Goal: Task Accomplishment & Management: Manage account settings

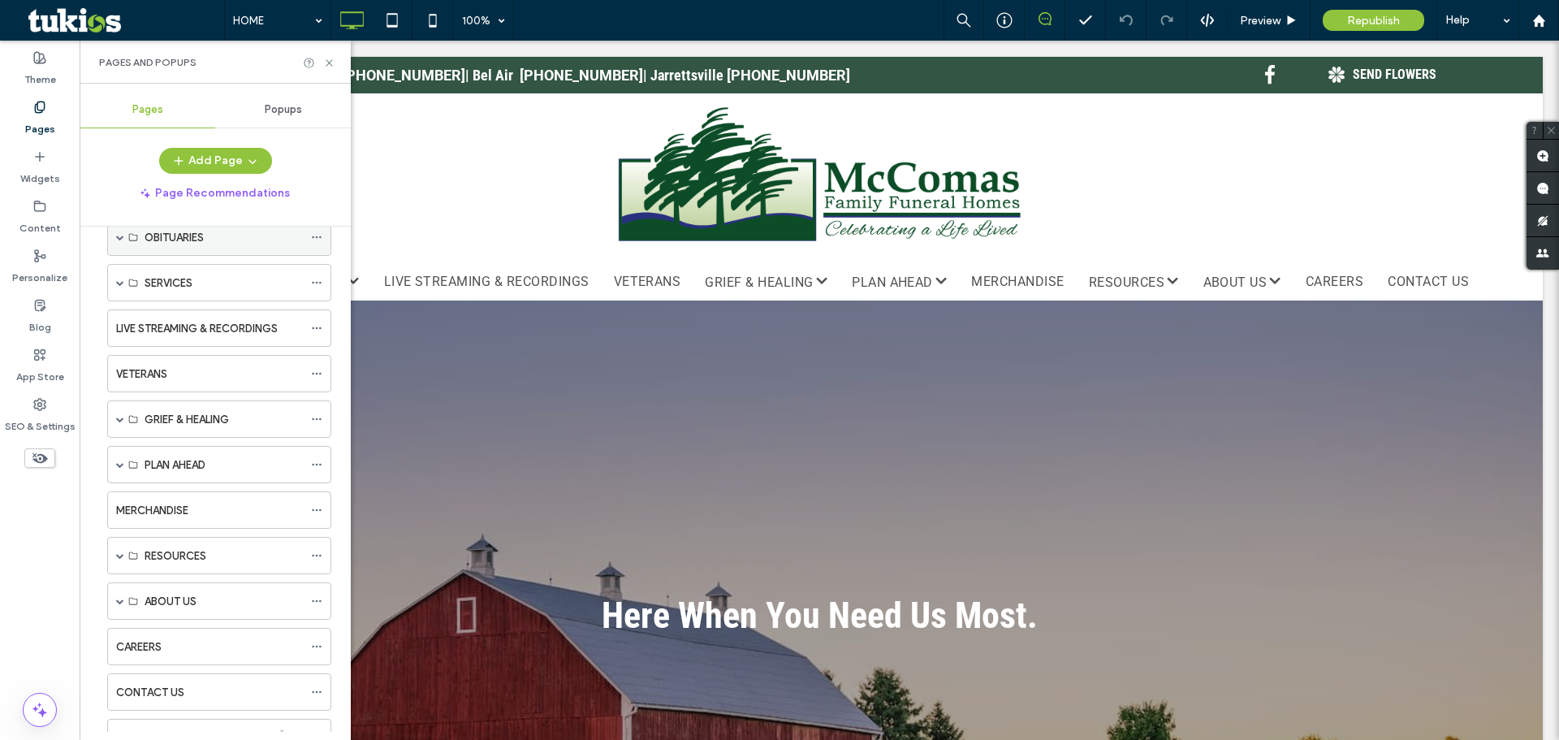
scroll to position [162, 0]
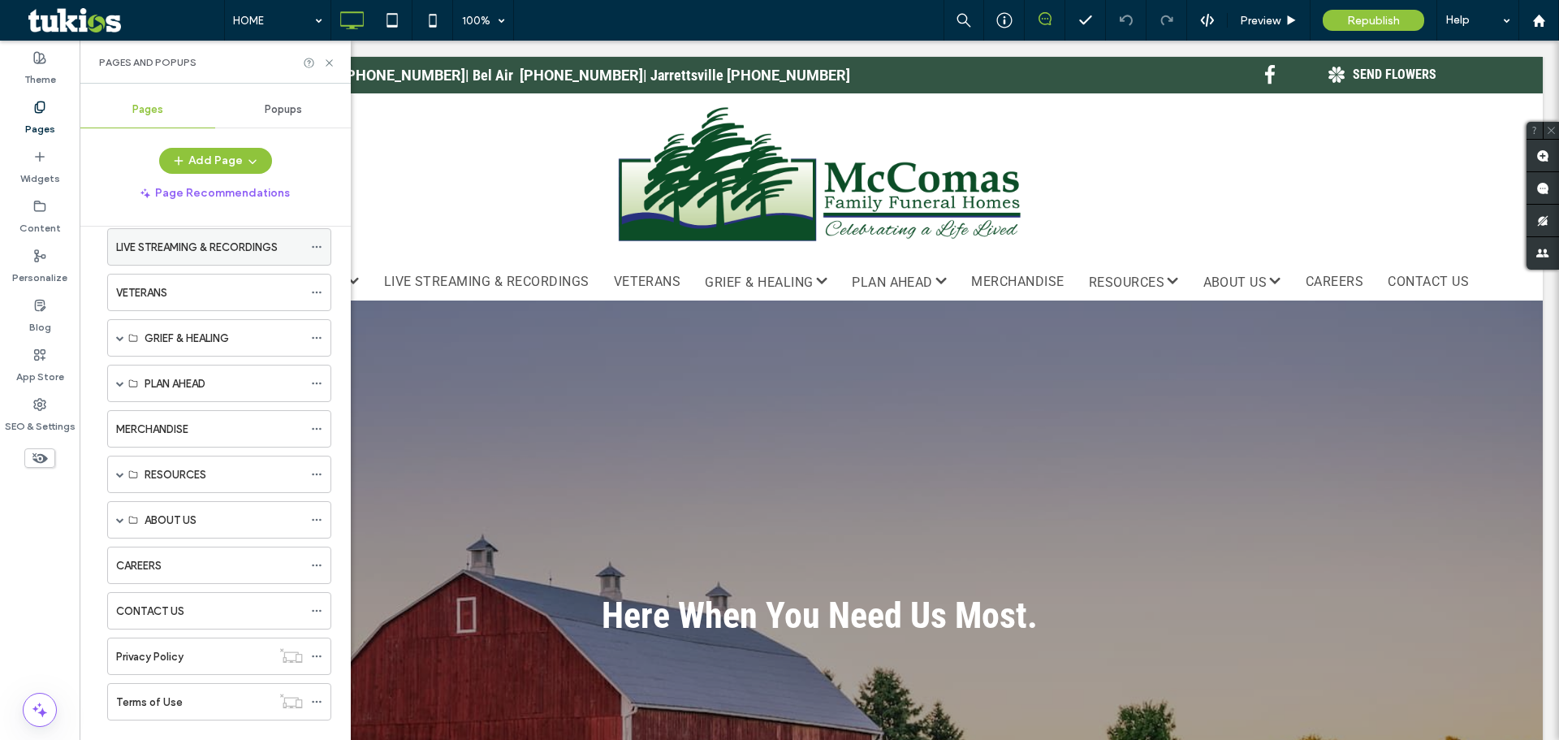
click at [192, 259] on div "LIVE STREAMING & RECORDINGS" at bounding box center [209, 247] width 187 height 36
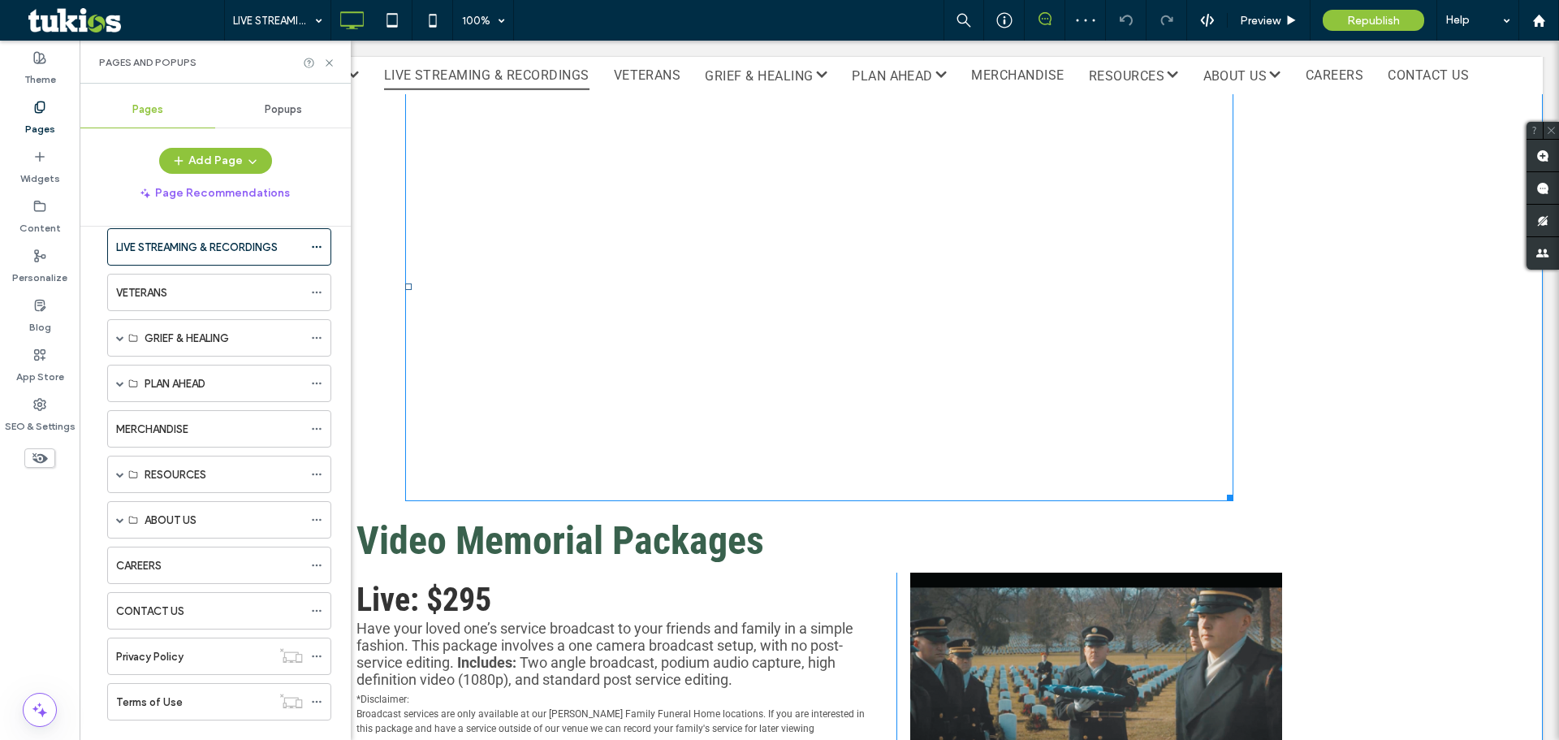
scroll to position [487, 0]
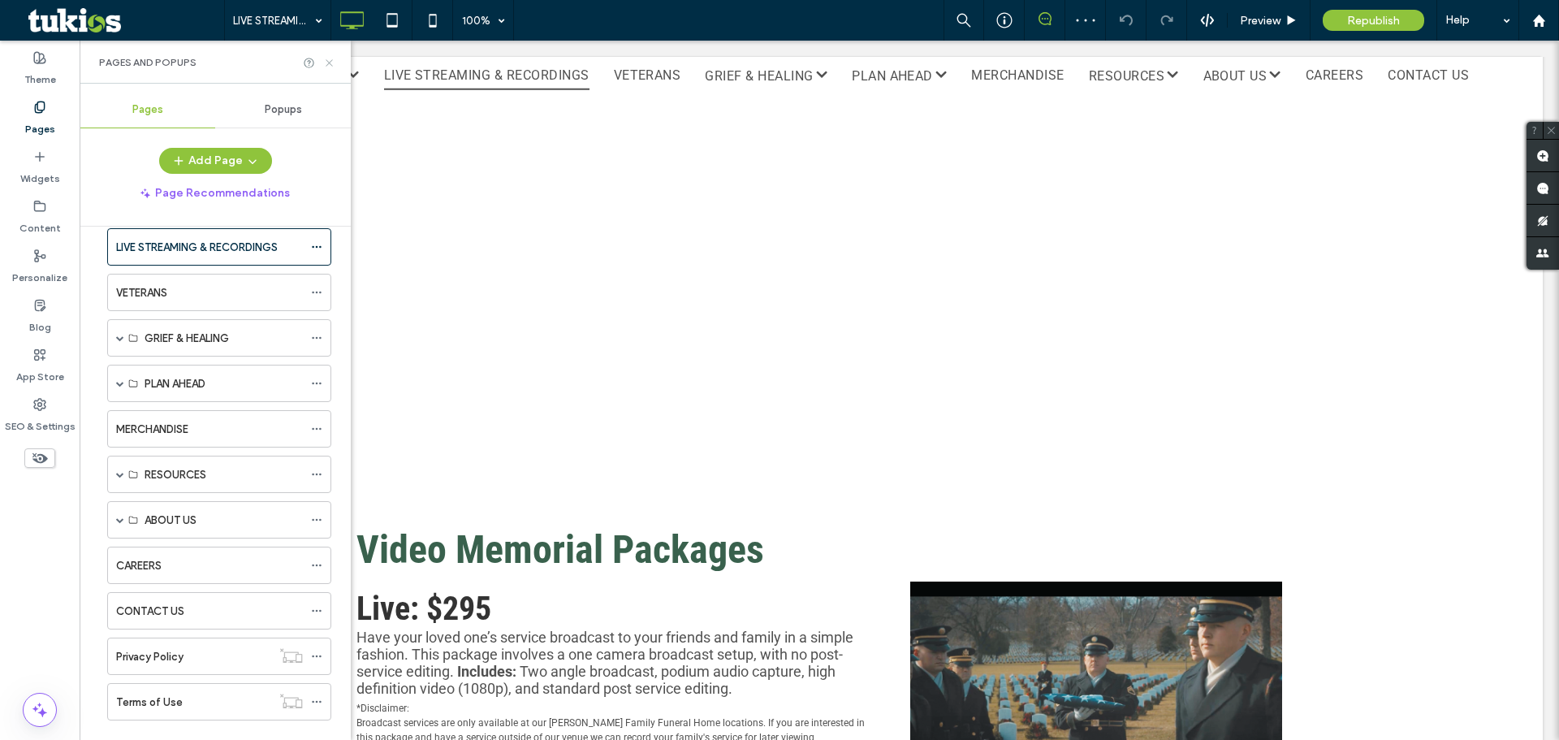
click at [328, 63] on use at bounding box center [329, 62] width 6 height 6
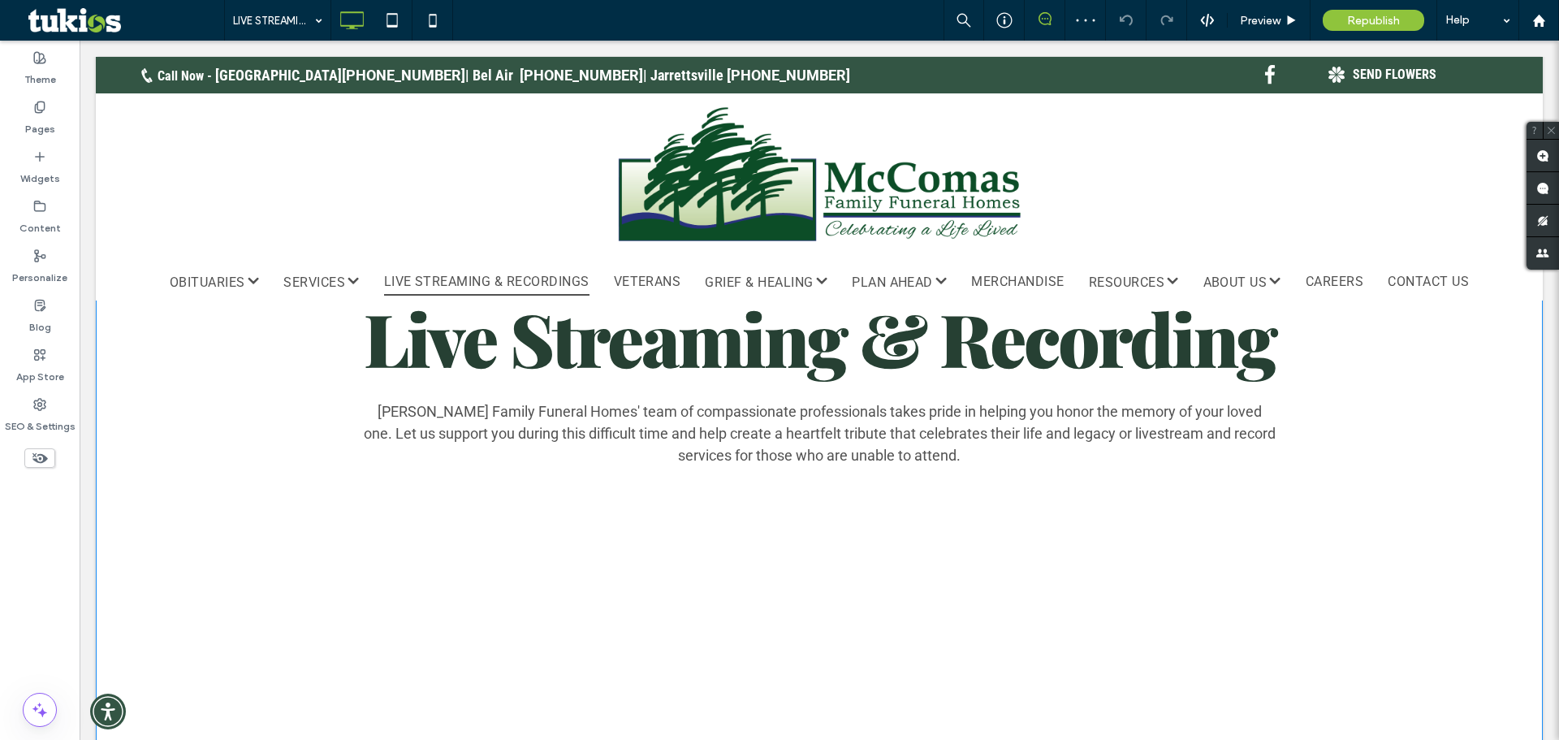
scroll to position [0, 0]
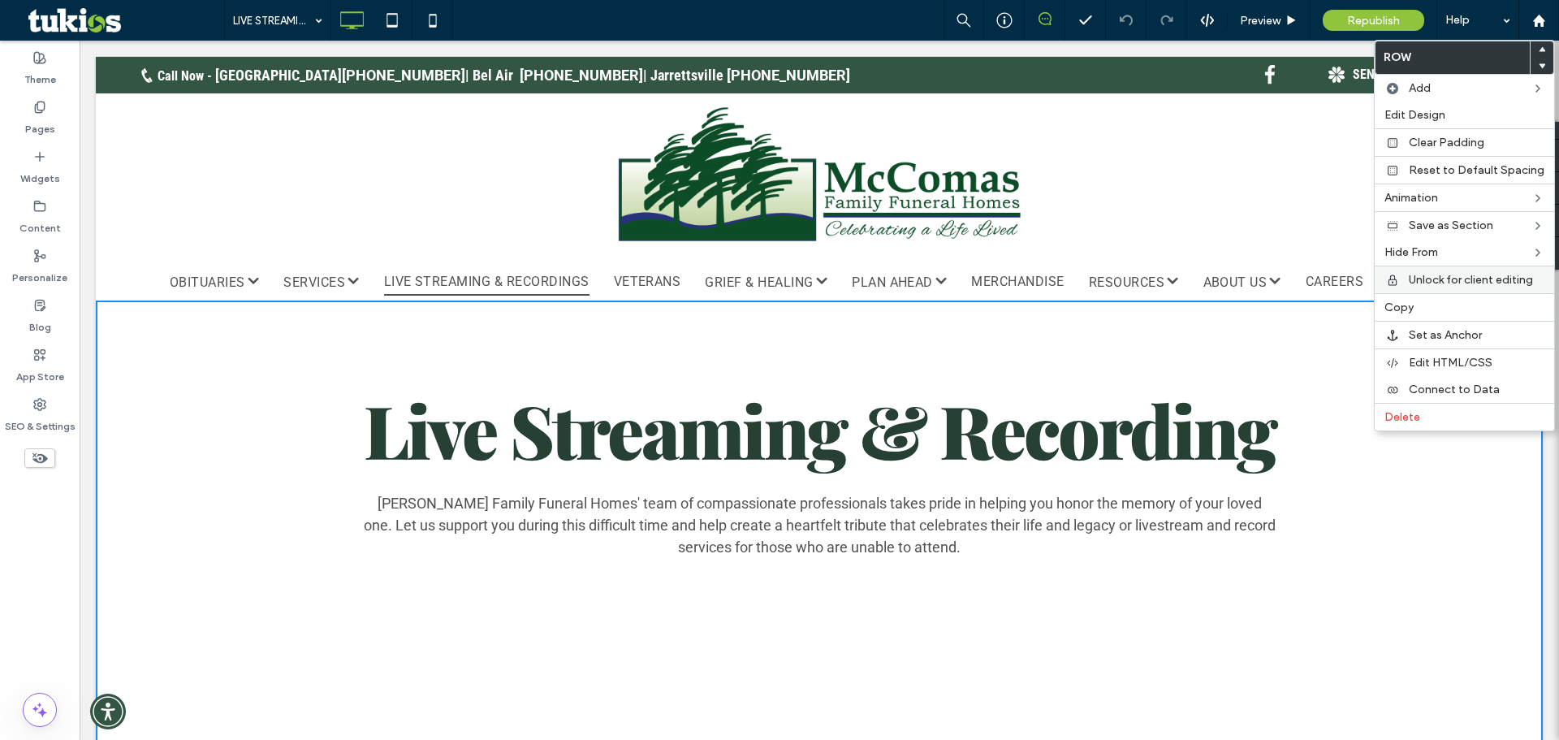
click at [1435, 279] on span "Unlock for client editing" at bounding box center [1471, 280] width 124 height 14
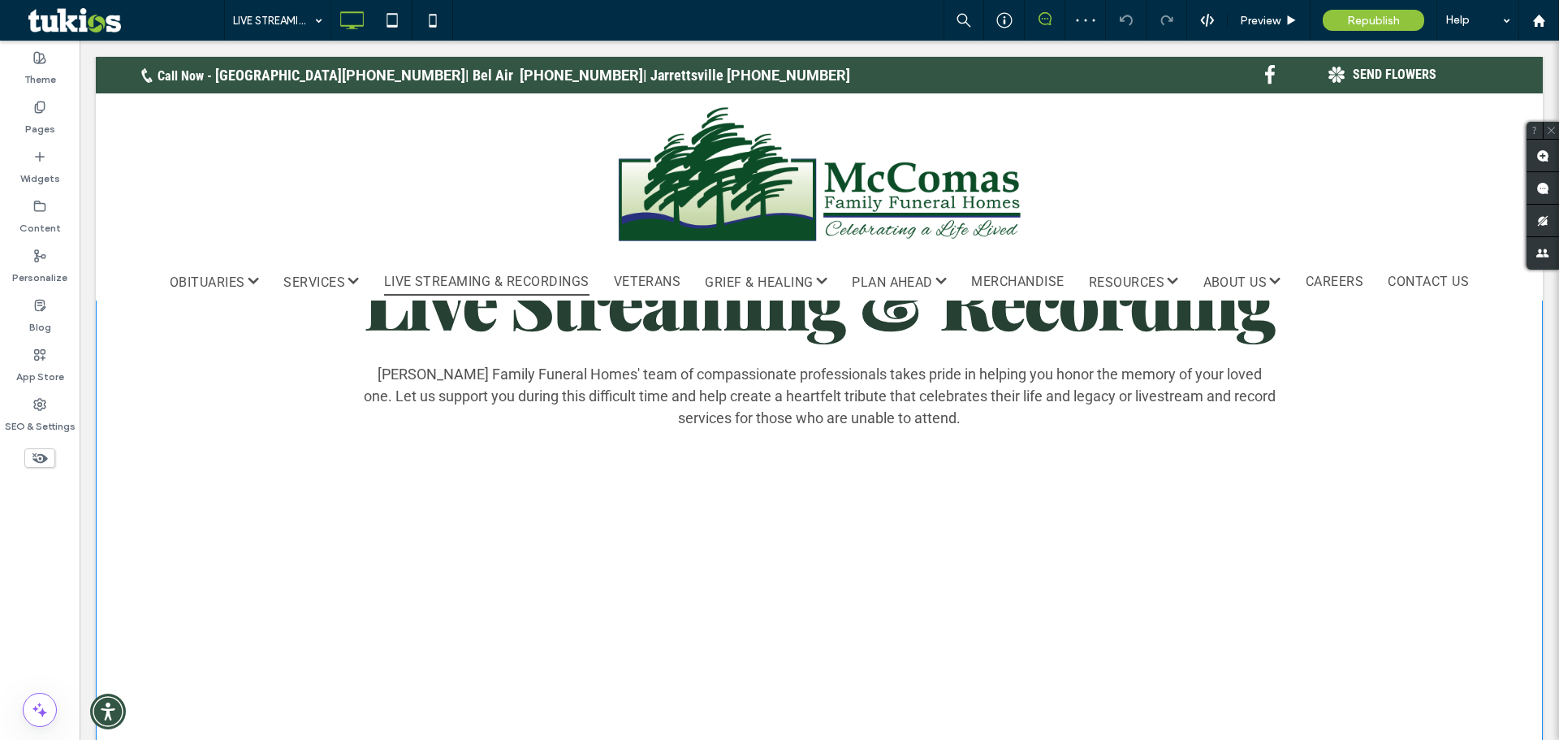
scroll to position [162, 0]
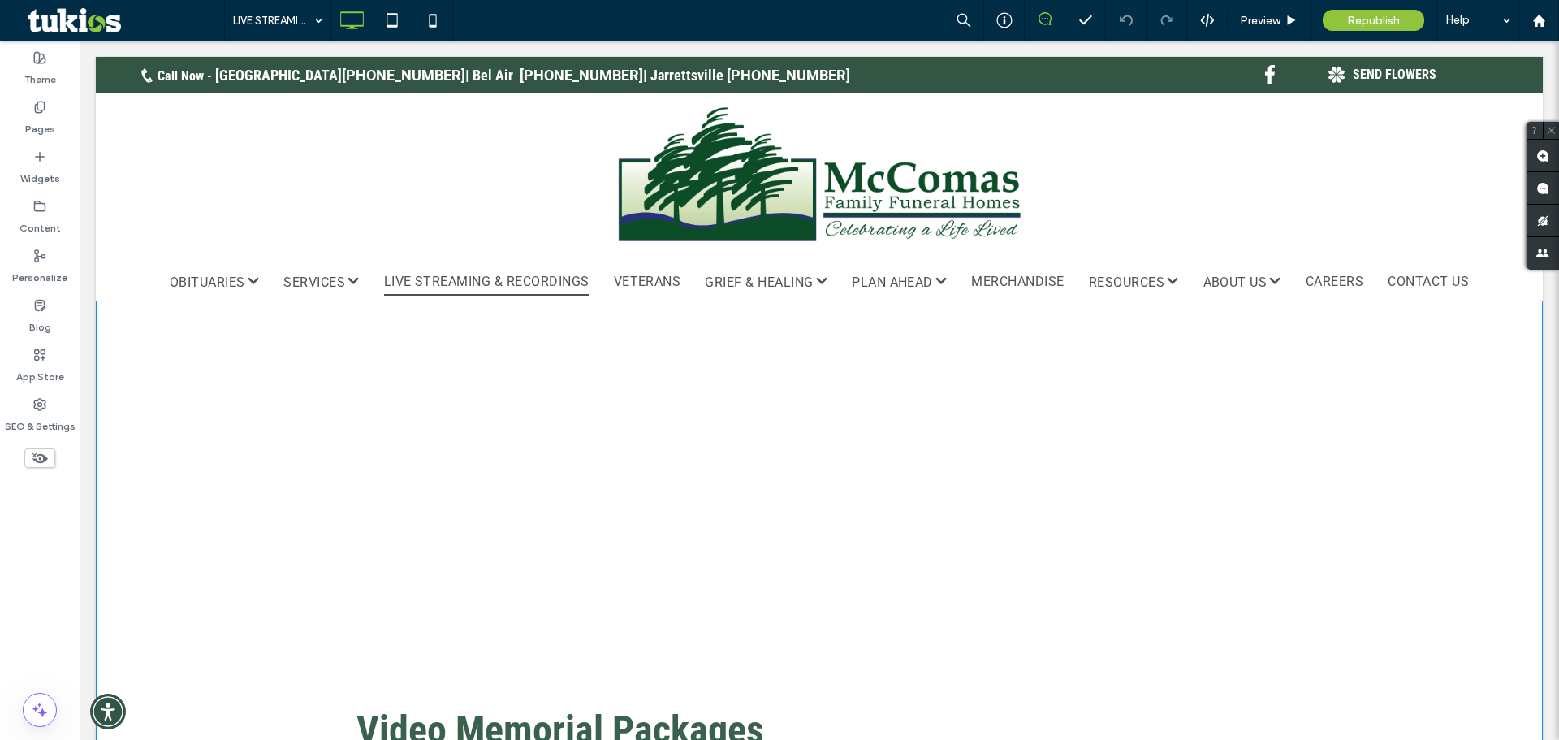
scroll to position [325, 0]
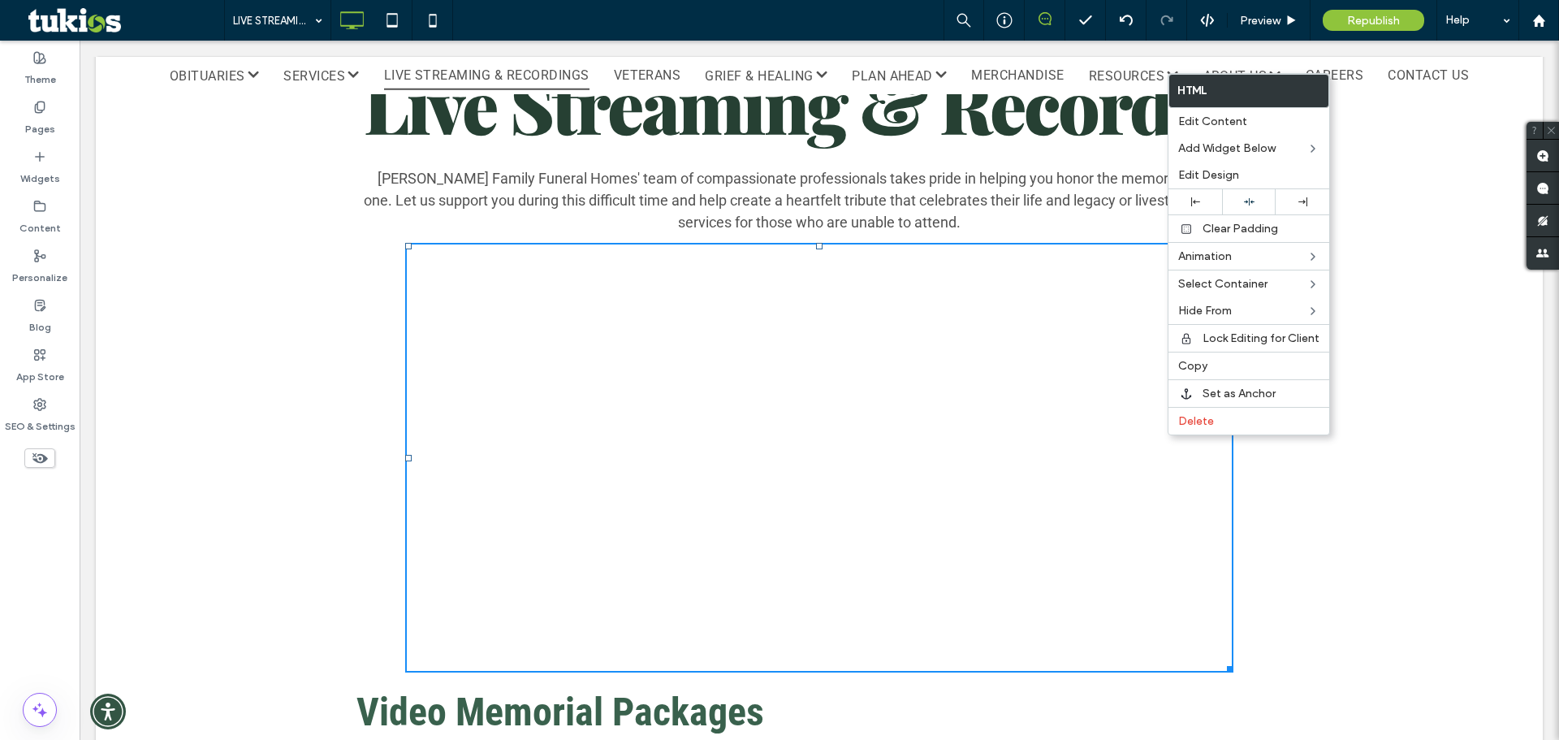
click at [1326, 495] on div "Live Streaming & Recording McComas Family Funeral Homes' team of compassionate …" at bounding box center [820, 644] width 1056 height 1170
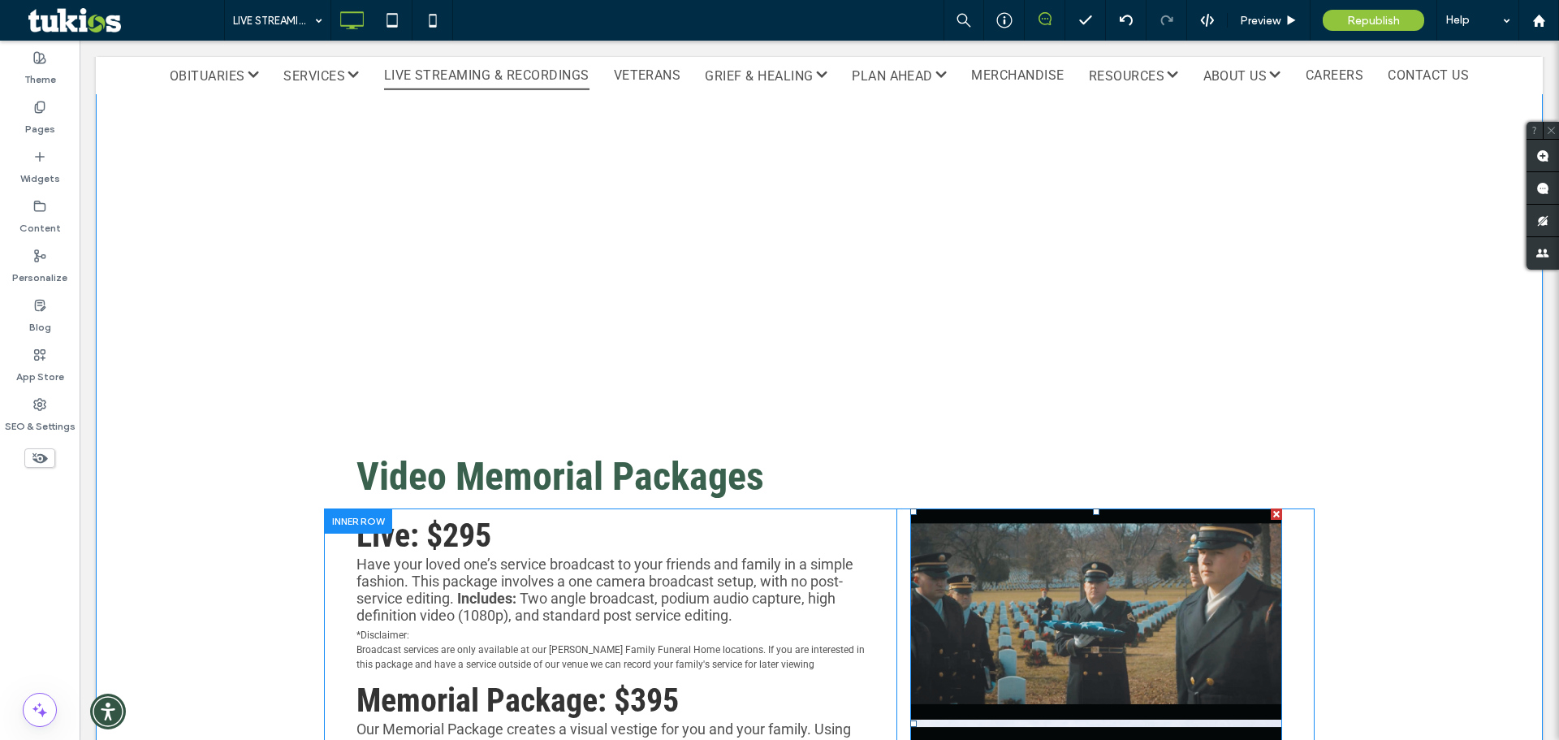
scroll to position [569, 0]
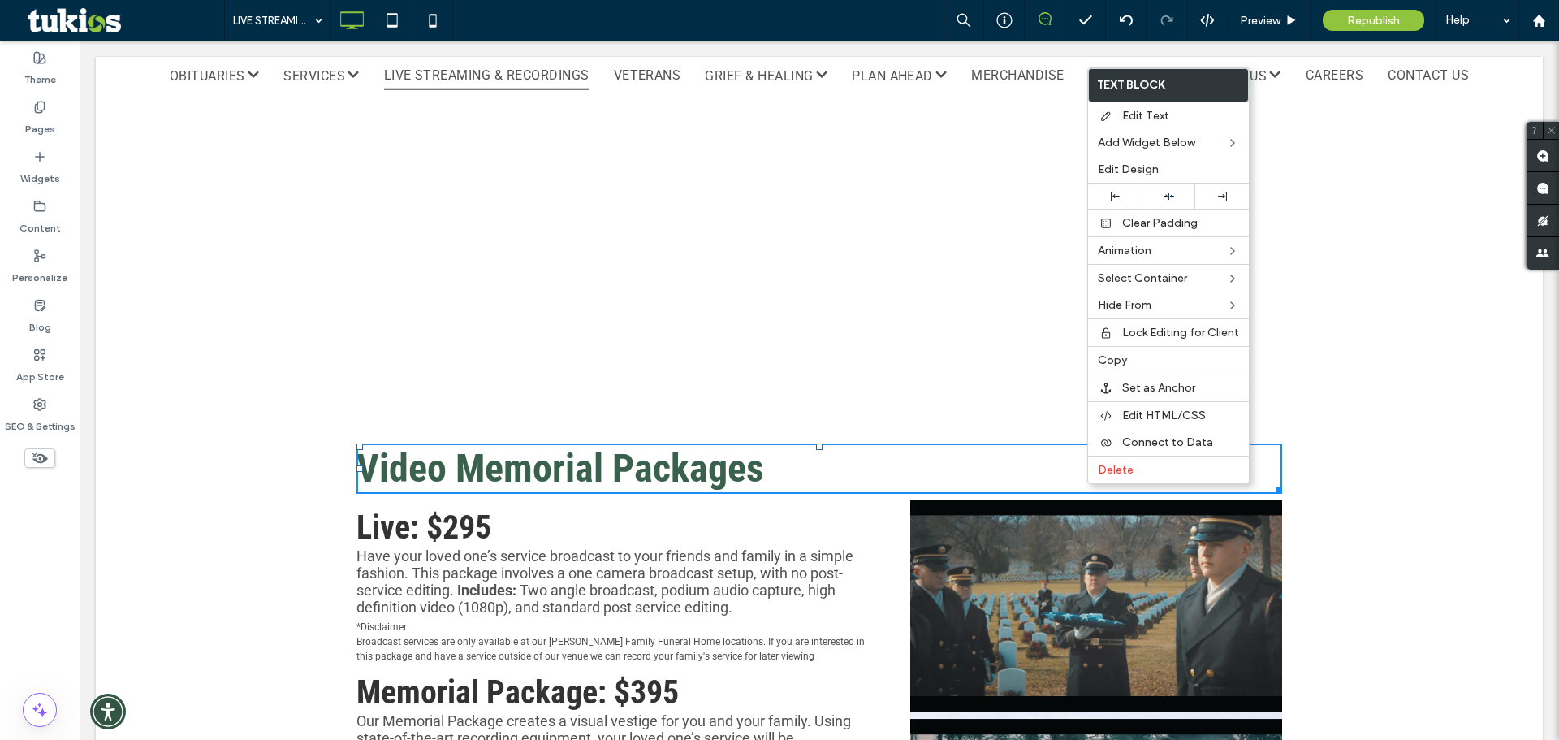
click at [1408, 514] on div "Live Streaming & Recording McComas Family Funeral Homes' team of compassionate …" at bounding box center [819, 367] width 1447 height 1270
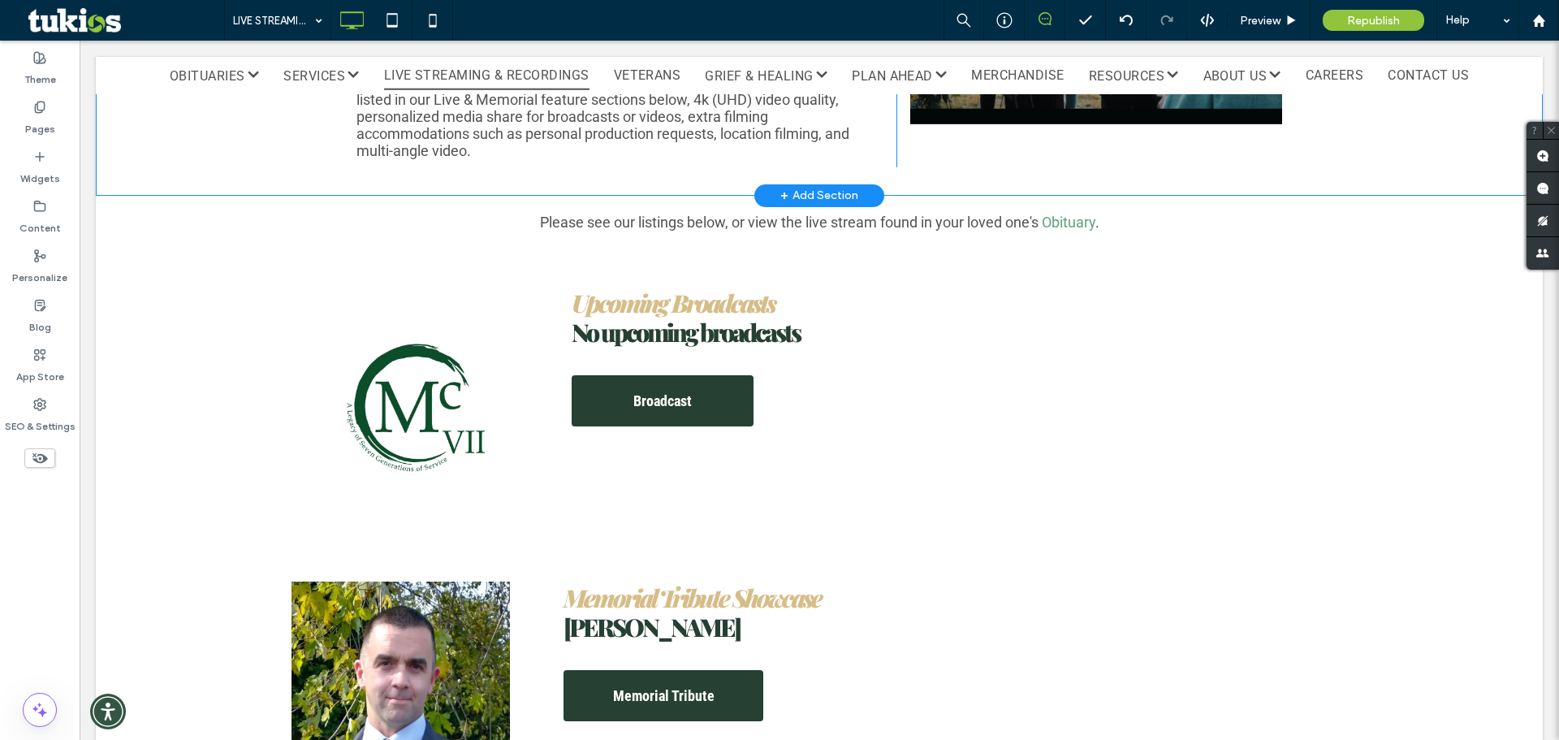
scroll to position [1381, 0]
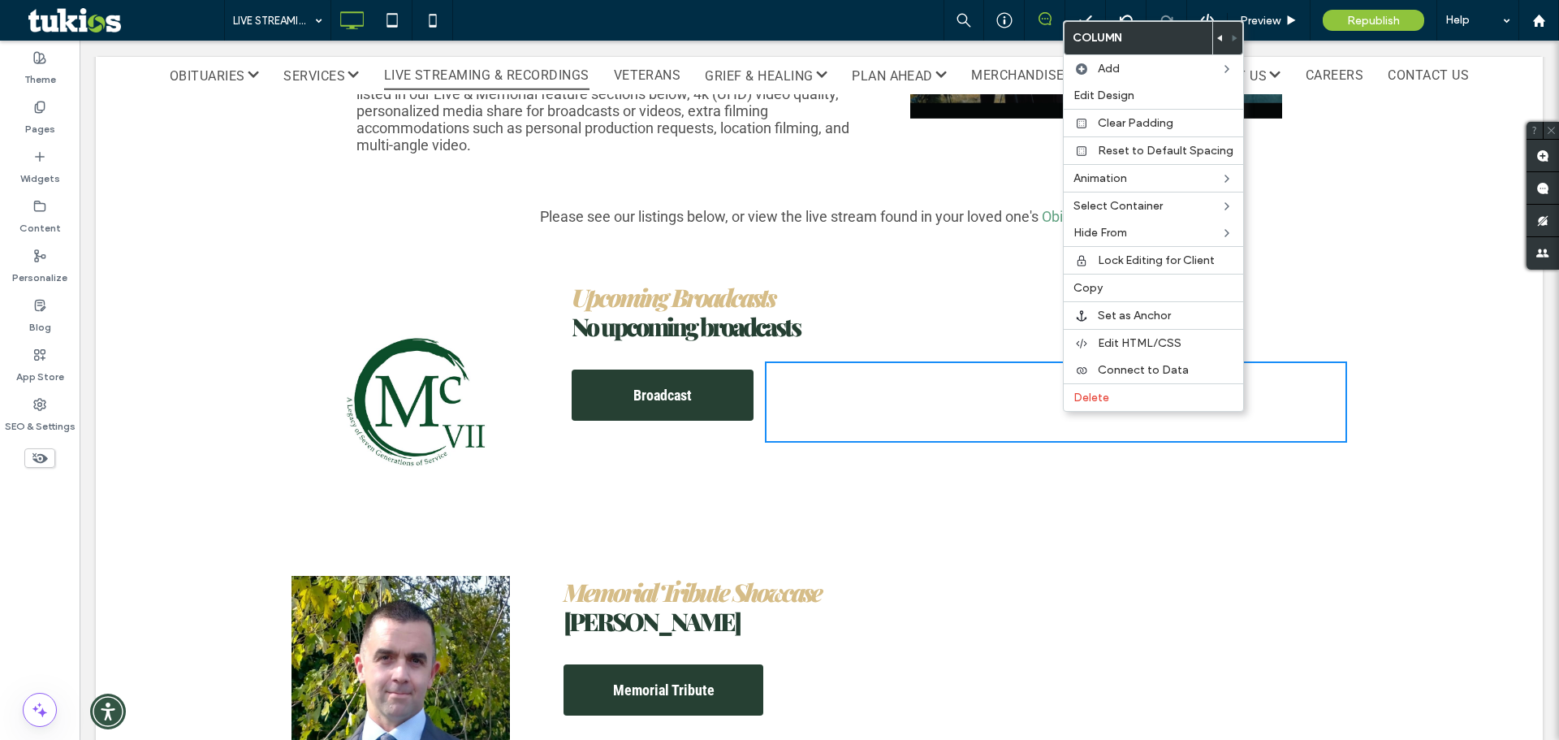
click at [1366, 489] on div "Click To Paste Upcoming Broadcasts No upcoming broadcasts Broadcast Click To Pa…" at bounding box center [819, 405] width 1447 height 273
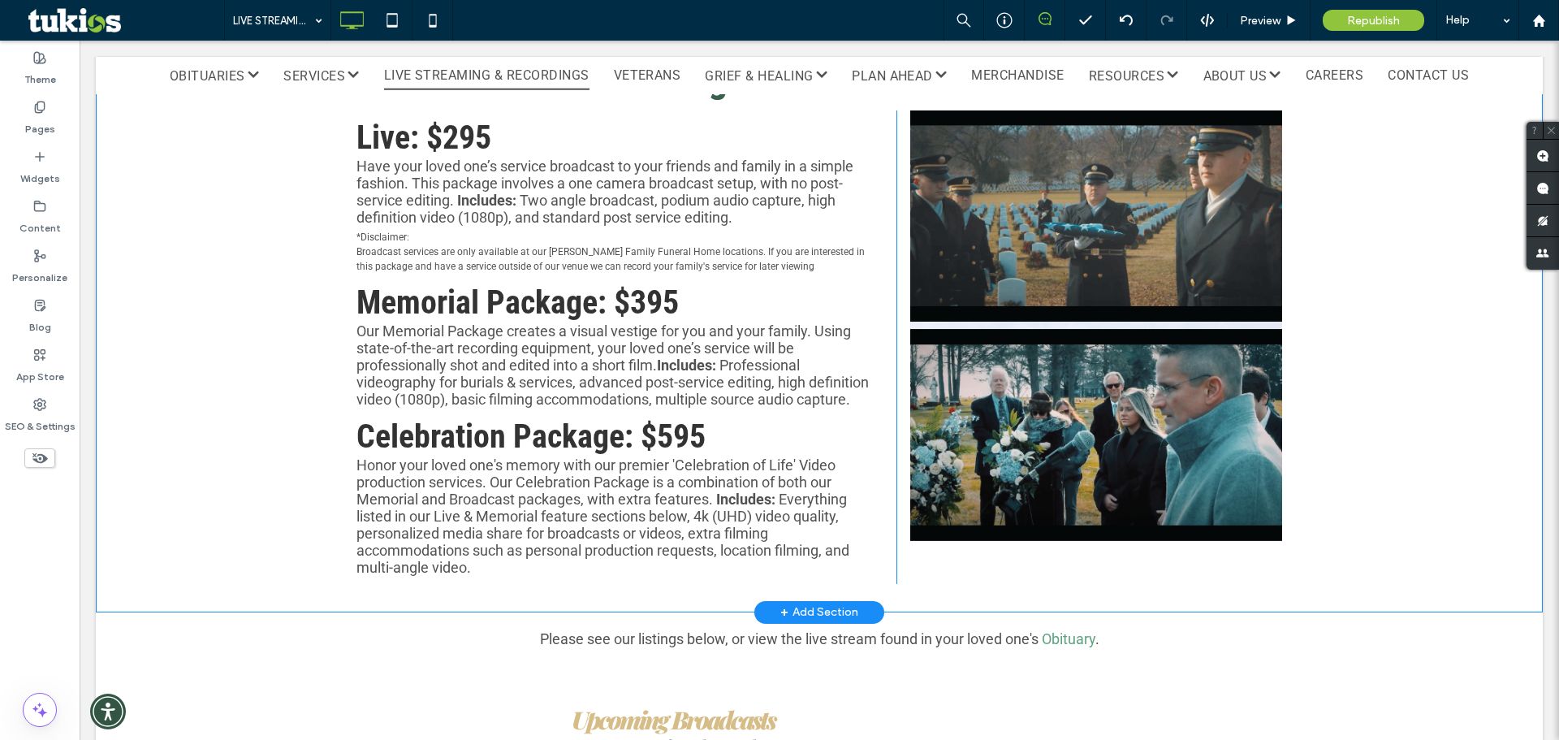
scroll to position [975, 0]
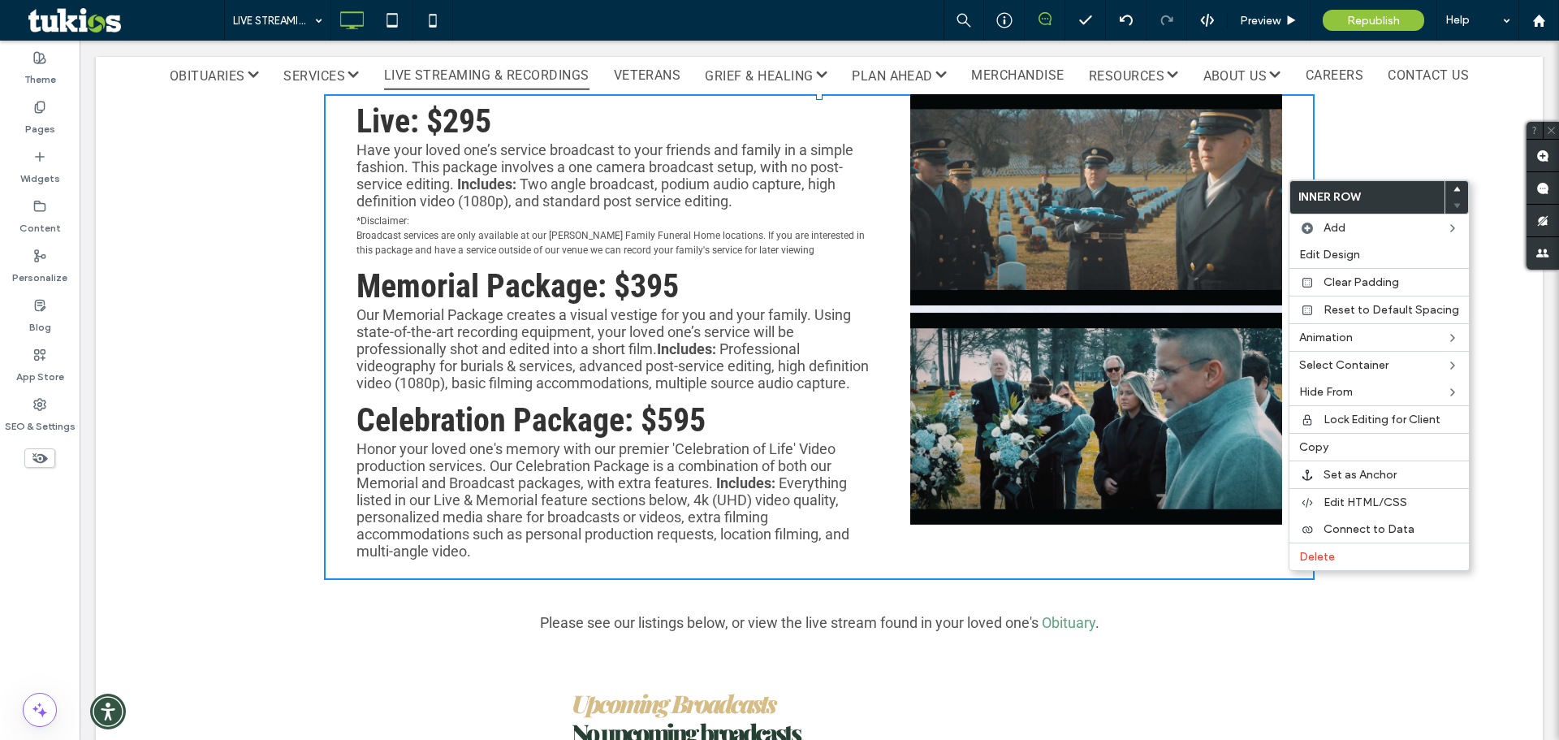
click at [1296, 635] on div "Please see our listings below, or view the live stream found in your loved one'…" at bounding box center [820, 622] width 1056 height 25
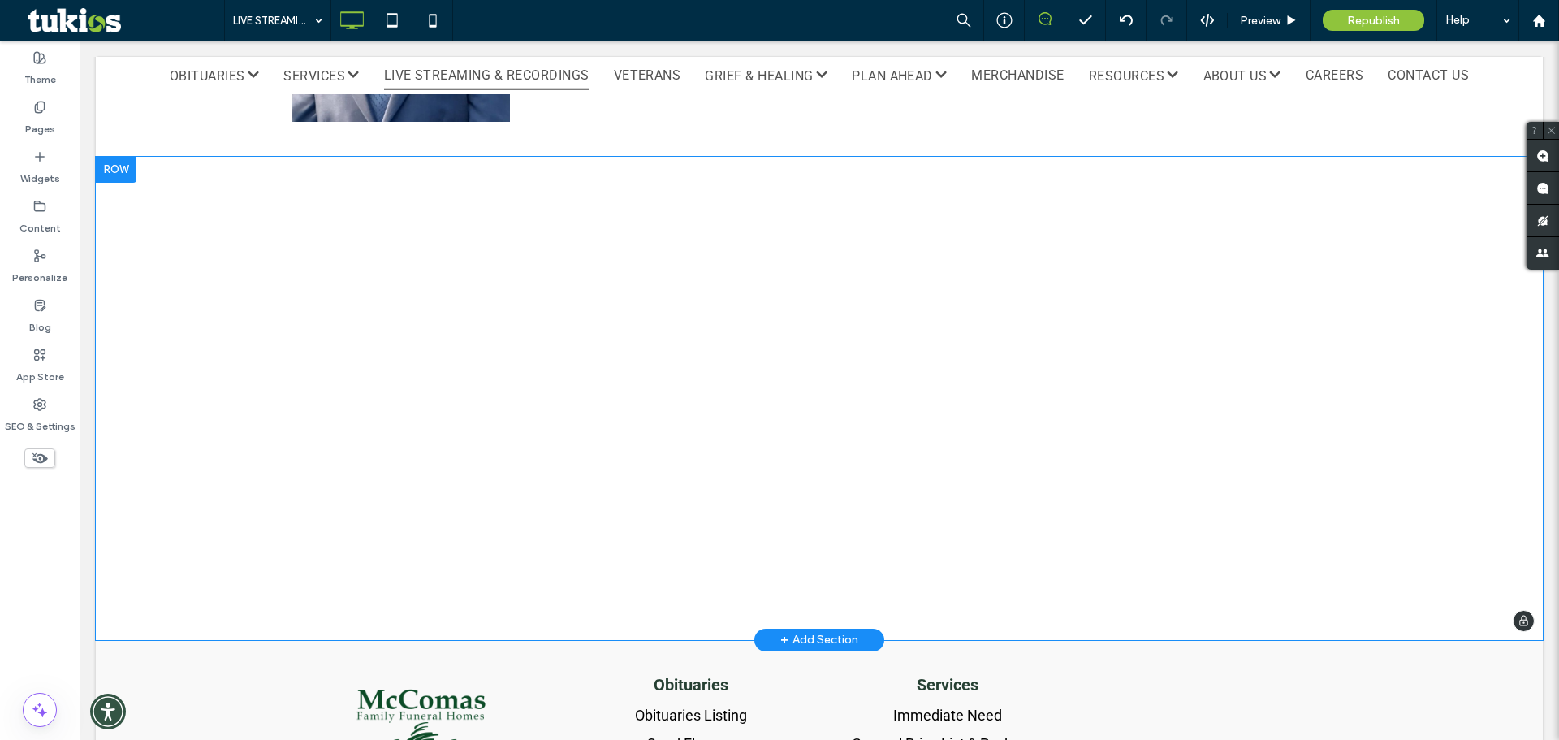
scroll to position [2112, 0]
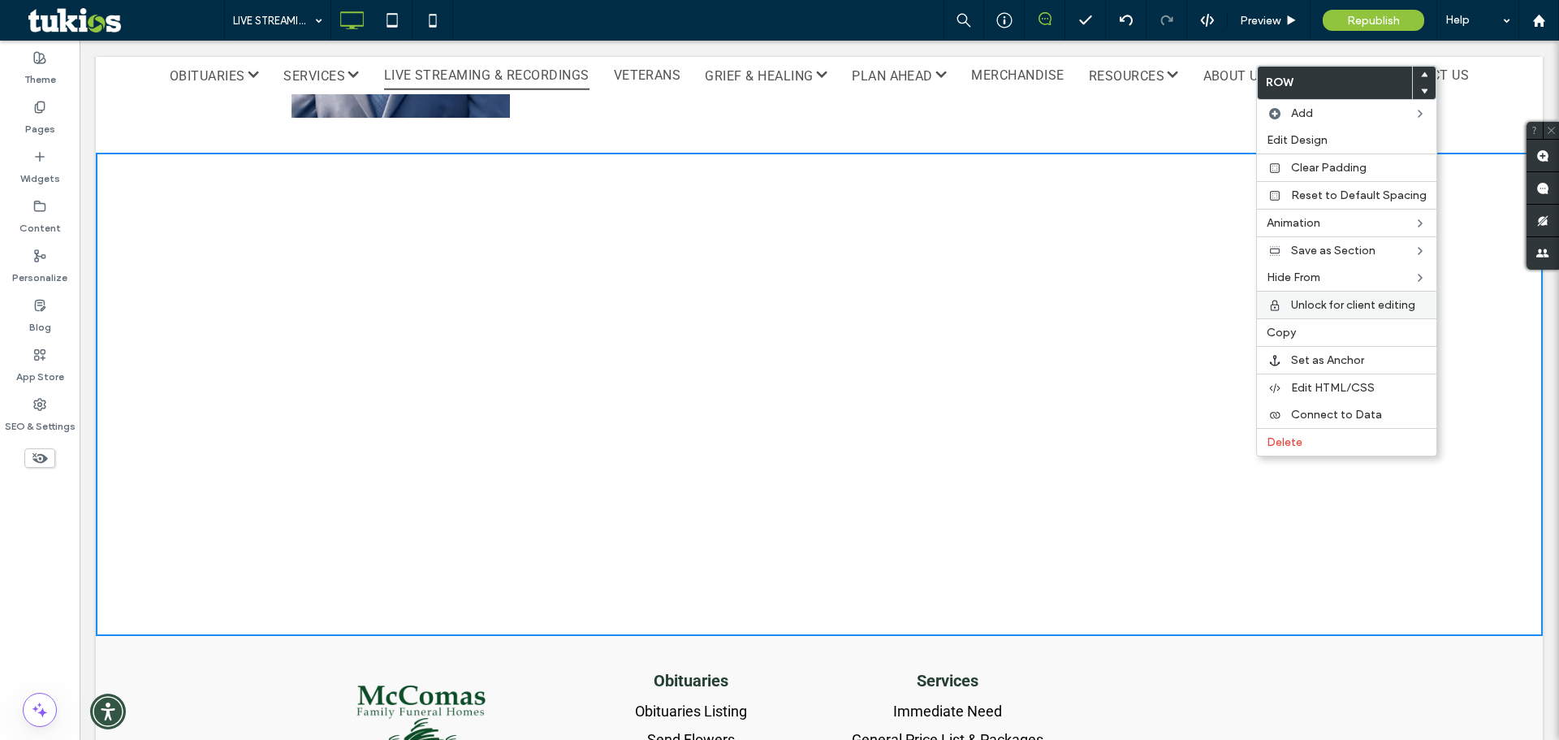
click at [1366, 301] on span "Unlock for client editing" at bounding box center [1353, 305] width 124 height 14
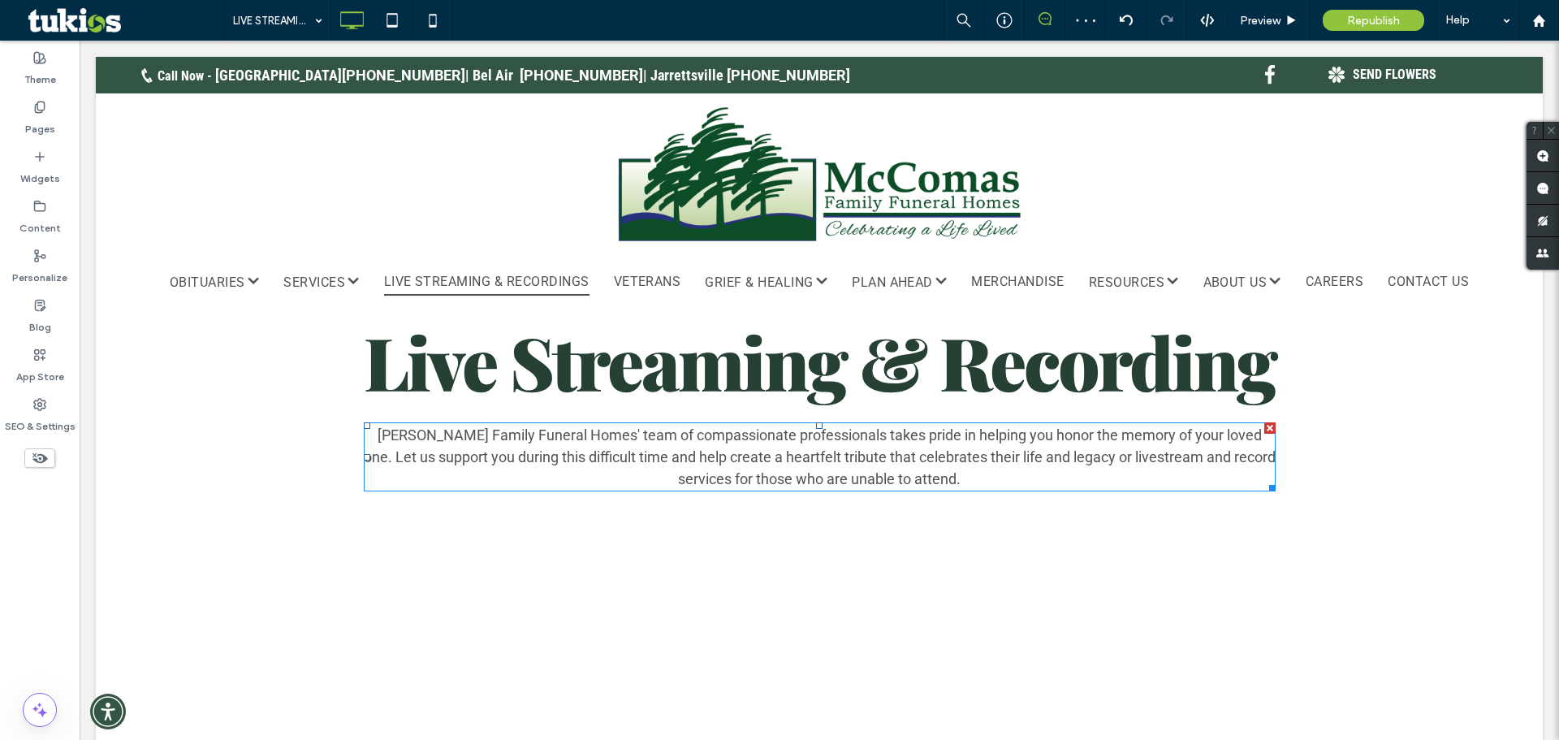
scroll to position [0, 0]
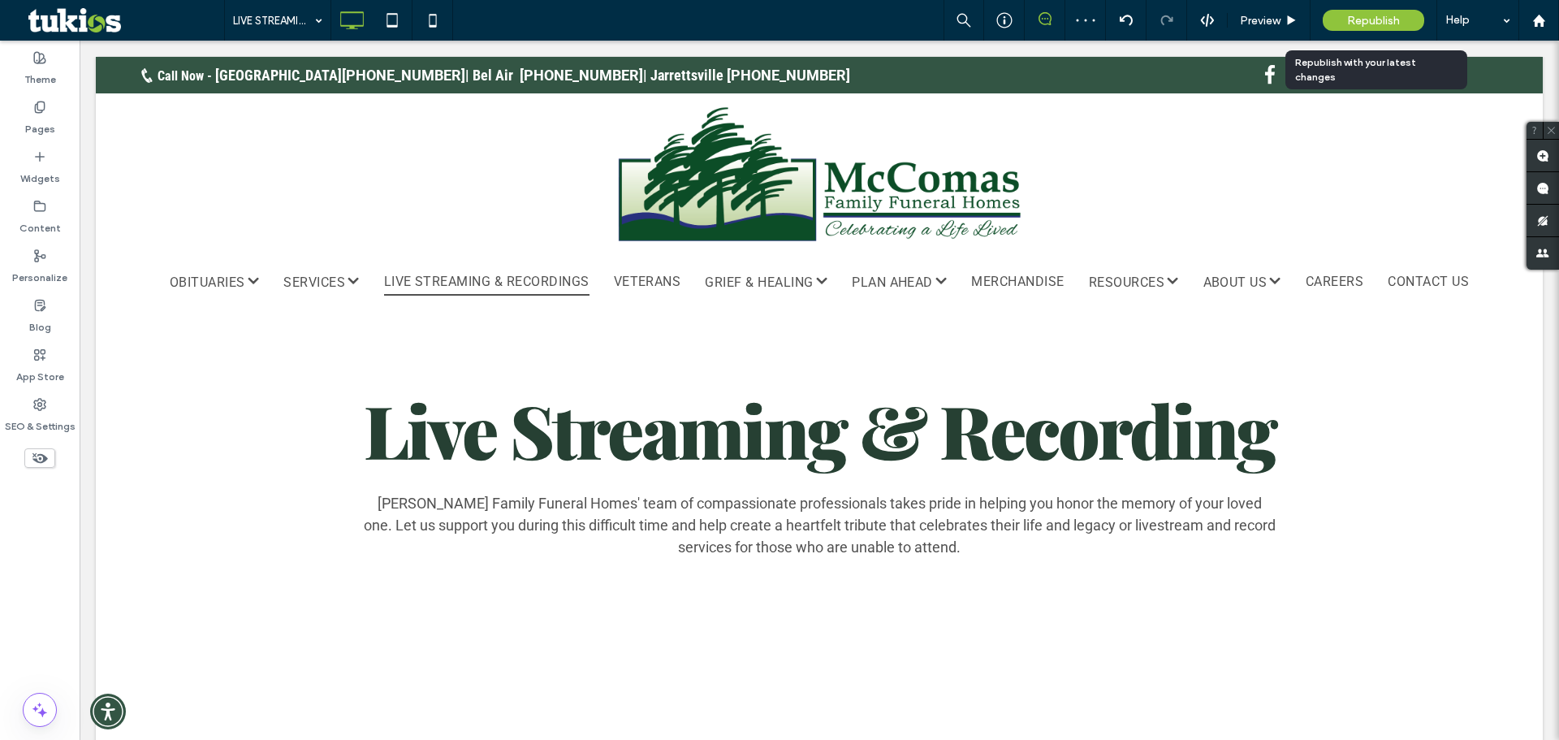
click at [1352, 18] on span "Republish" at bounding box center [1373, 21] width 53 height 14
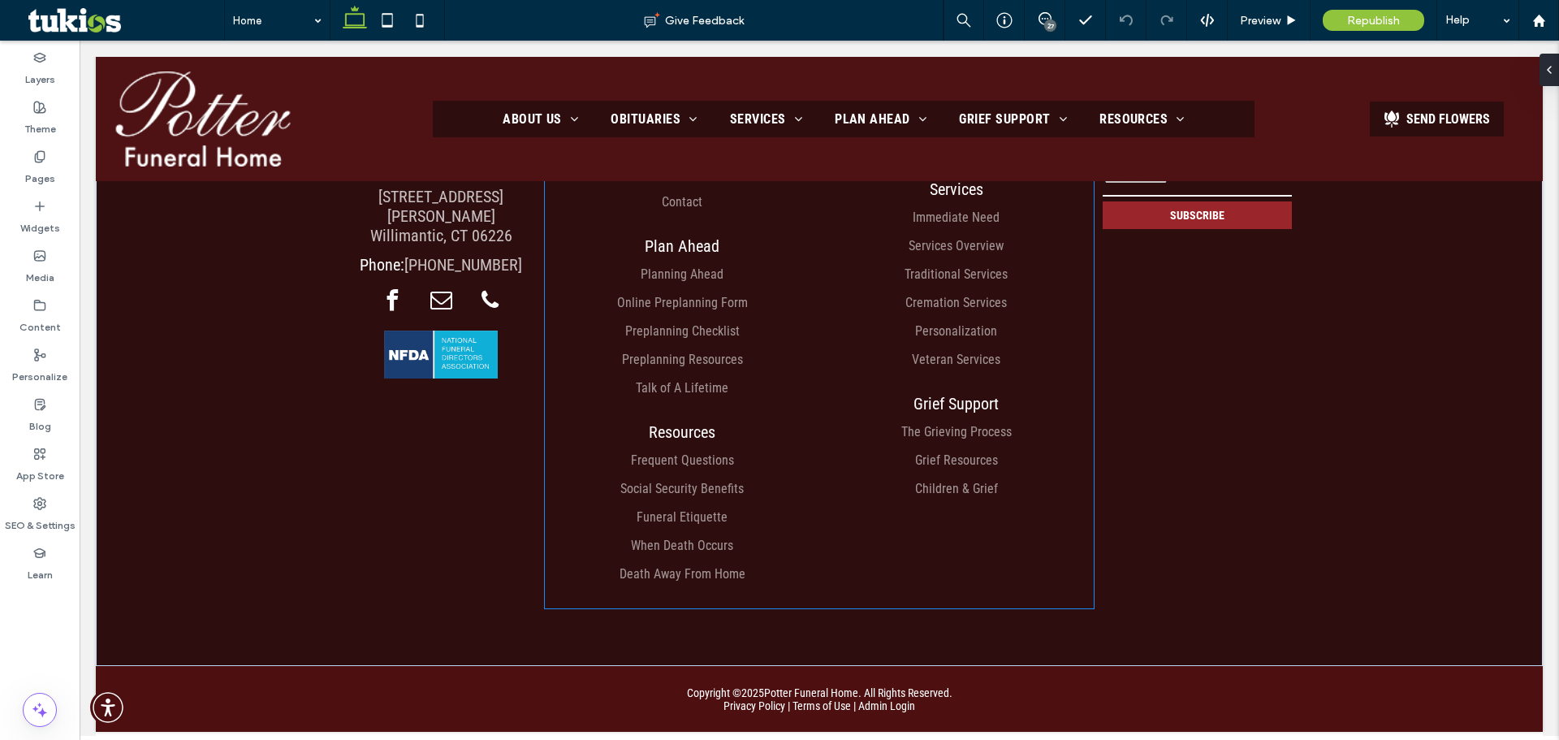
scroll to position [2566, 0]
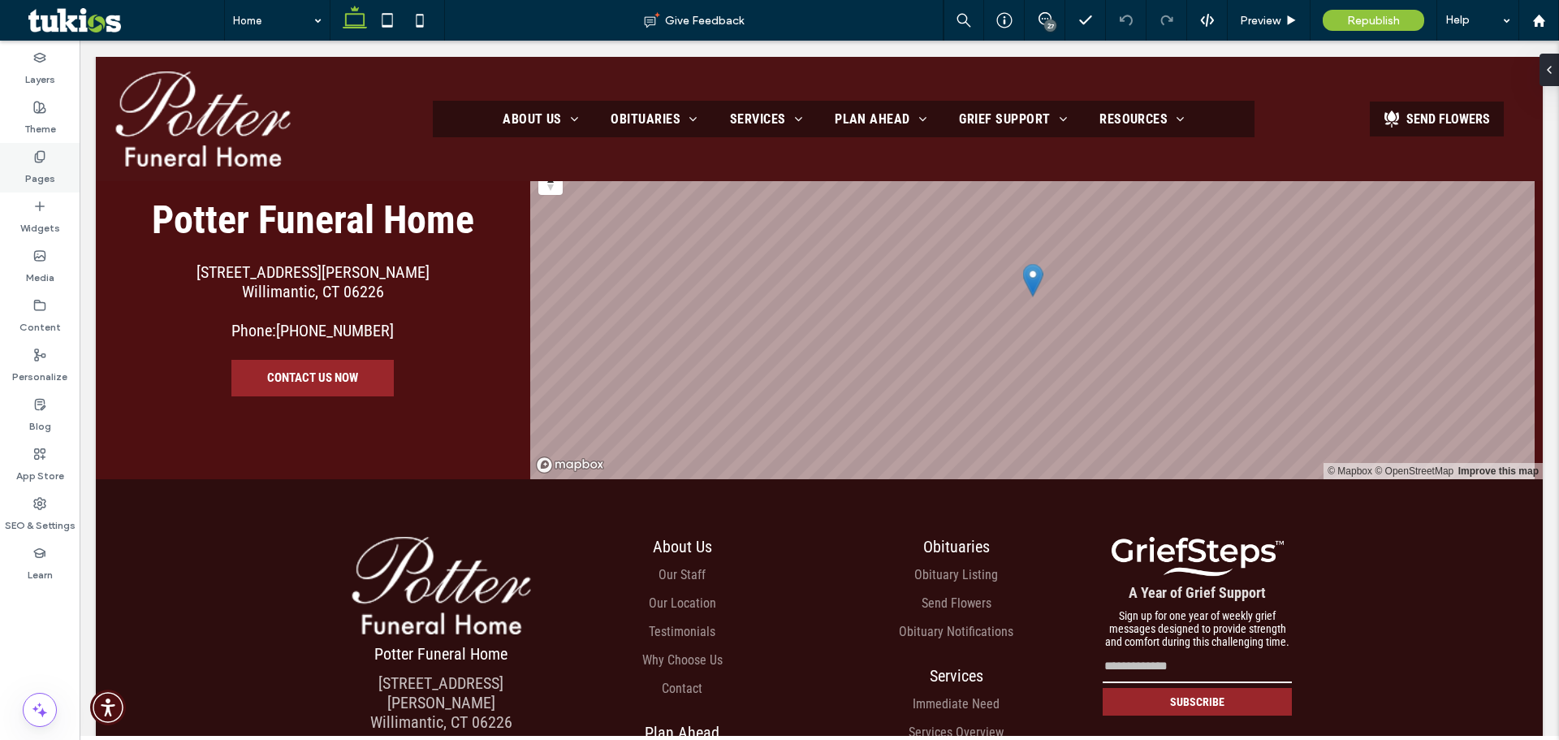
click at [40, 179] on label "Pages" at bounding box center [40, 174] width 30 height 23
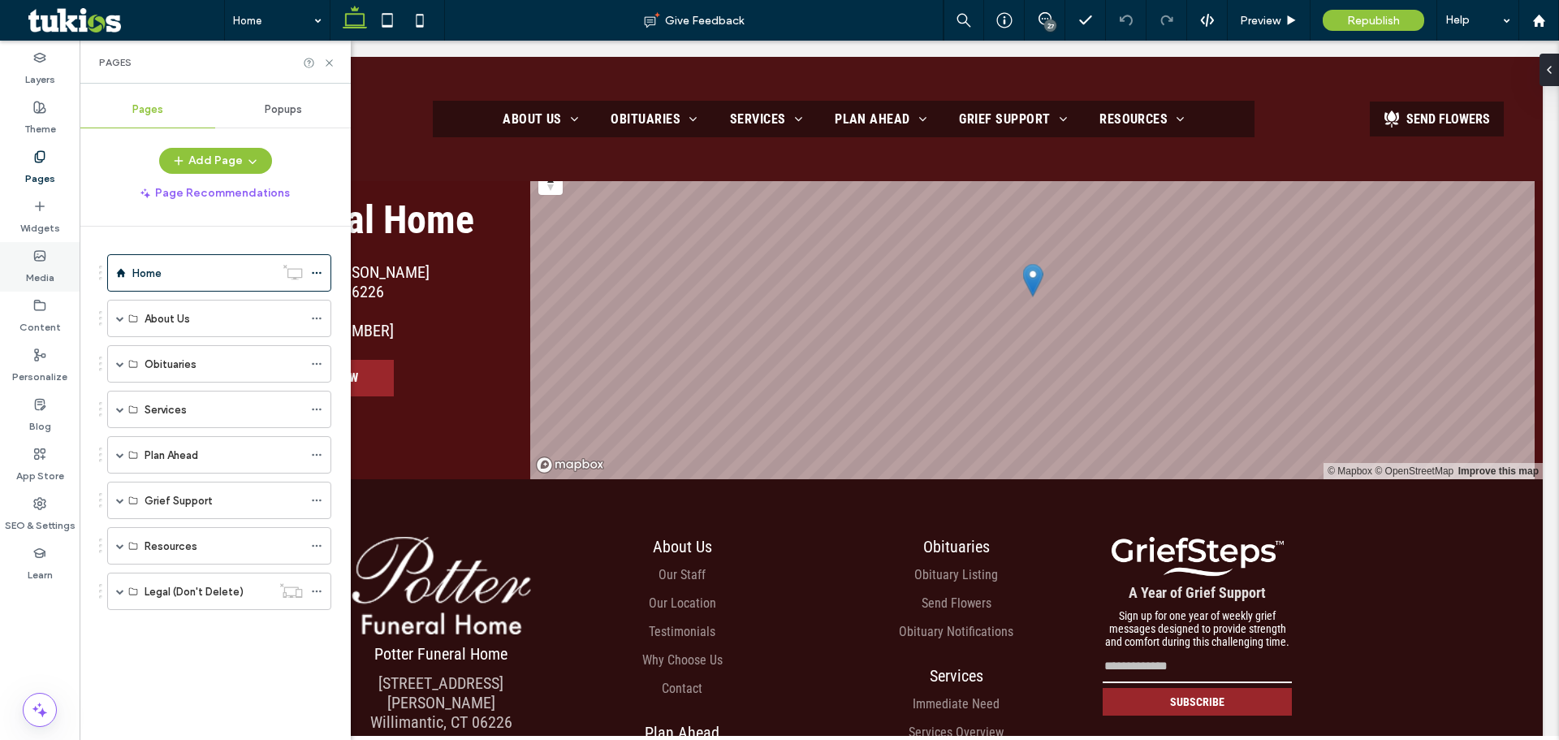
click at [47, 277] on label "Media" at bounding box center [40, 273] width 28 height 23
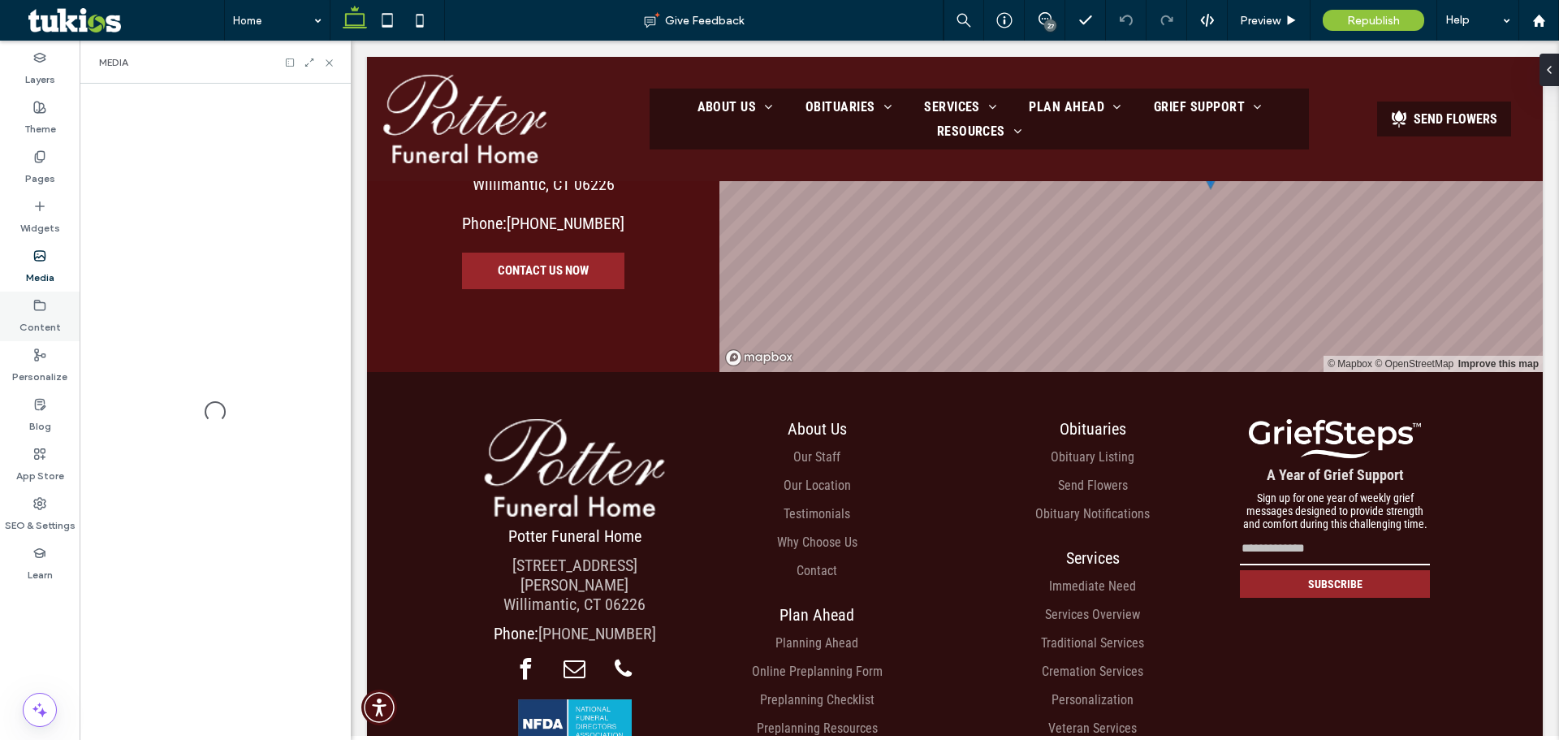
scroll to position [2469, 0]
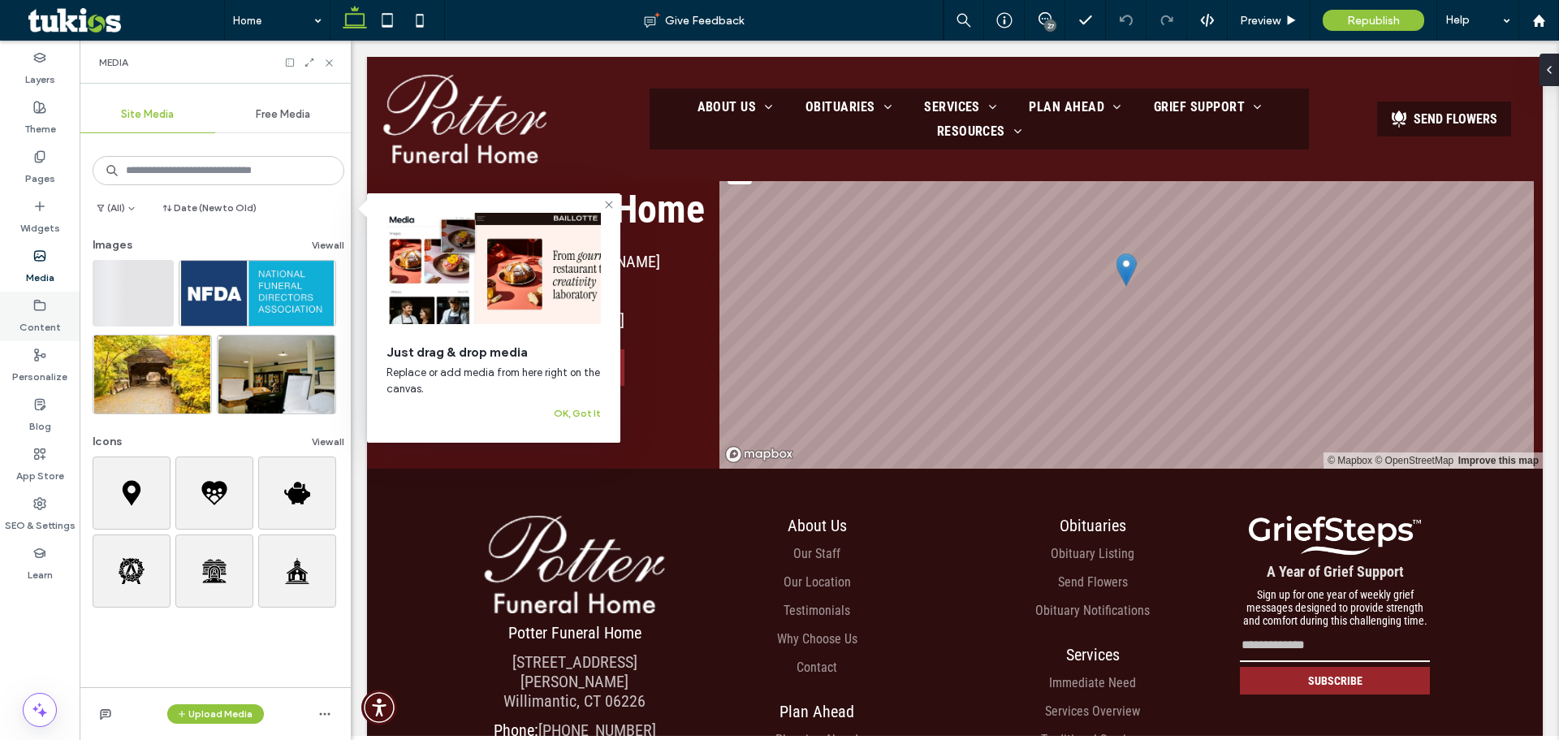
click at [42, 309] on use at bounding box center [40, 305] width 11 height 10
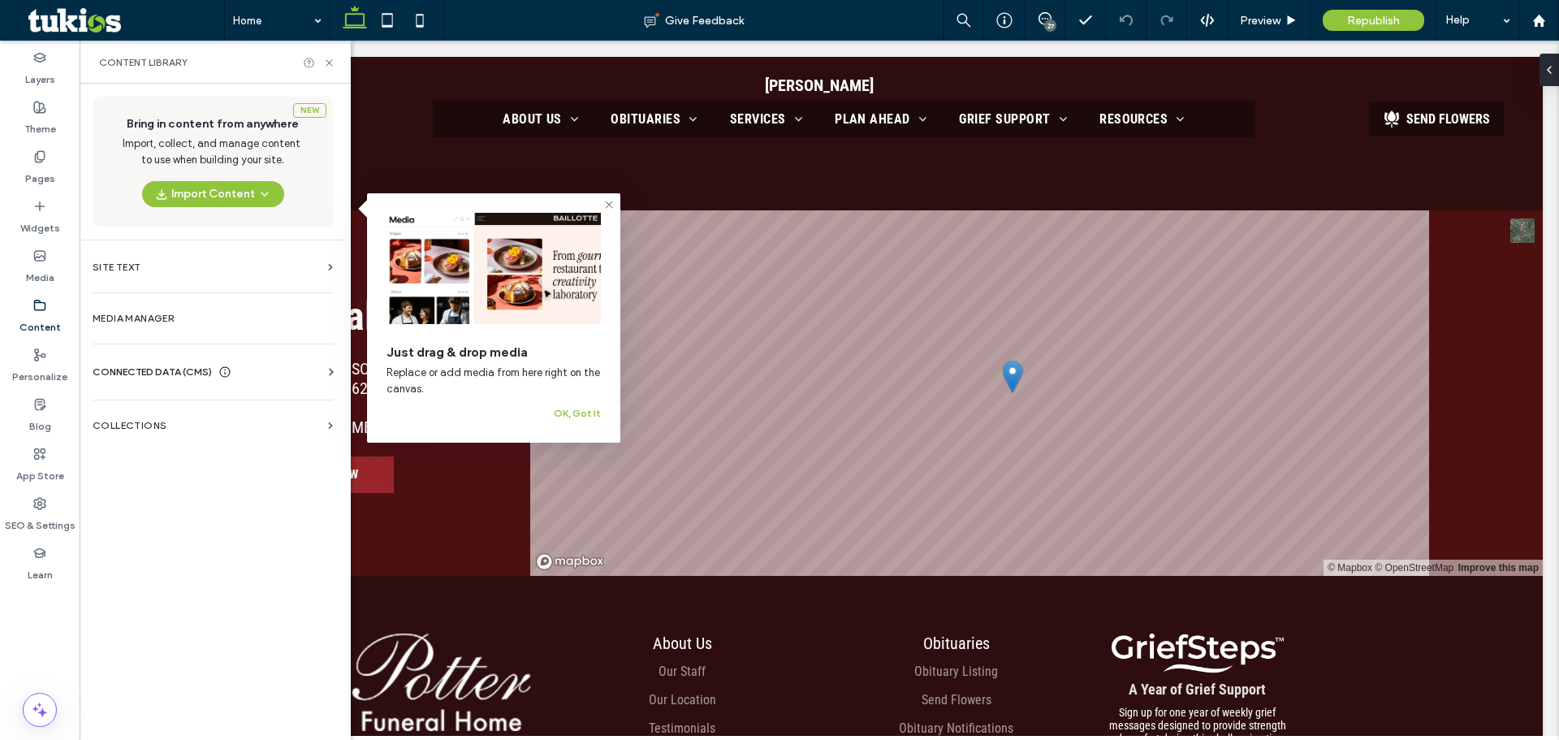
scroll to position [2566, 0]
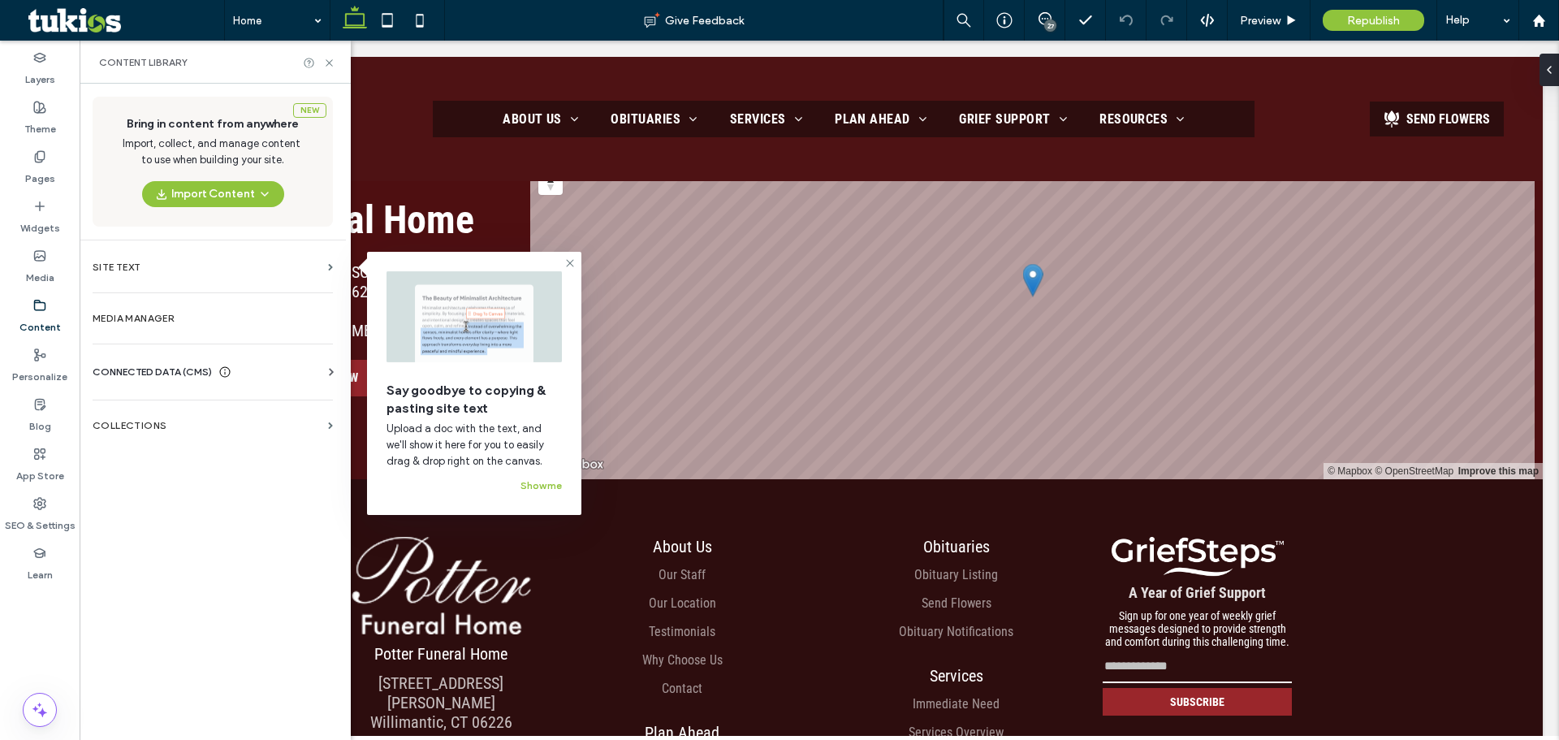
click at [210, 364] on span "CONNECTED DATA (CMS)" at bounding box center [152, 372] width 119 height 16
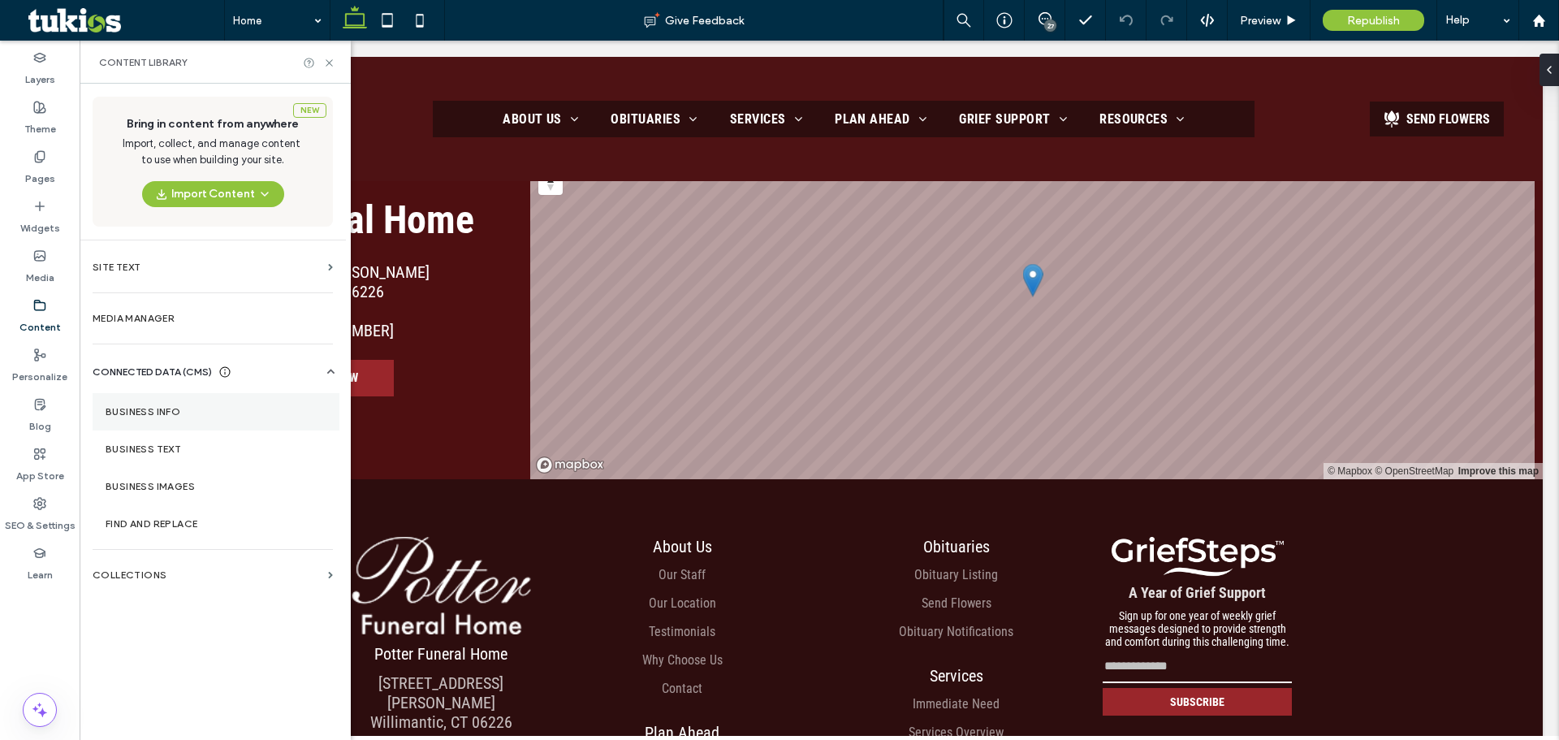
click at [188, 420] on section "Business Info" at bounding box center [216, 411] width 247 height 37
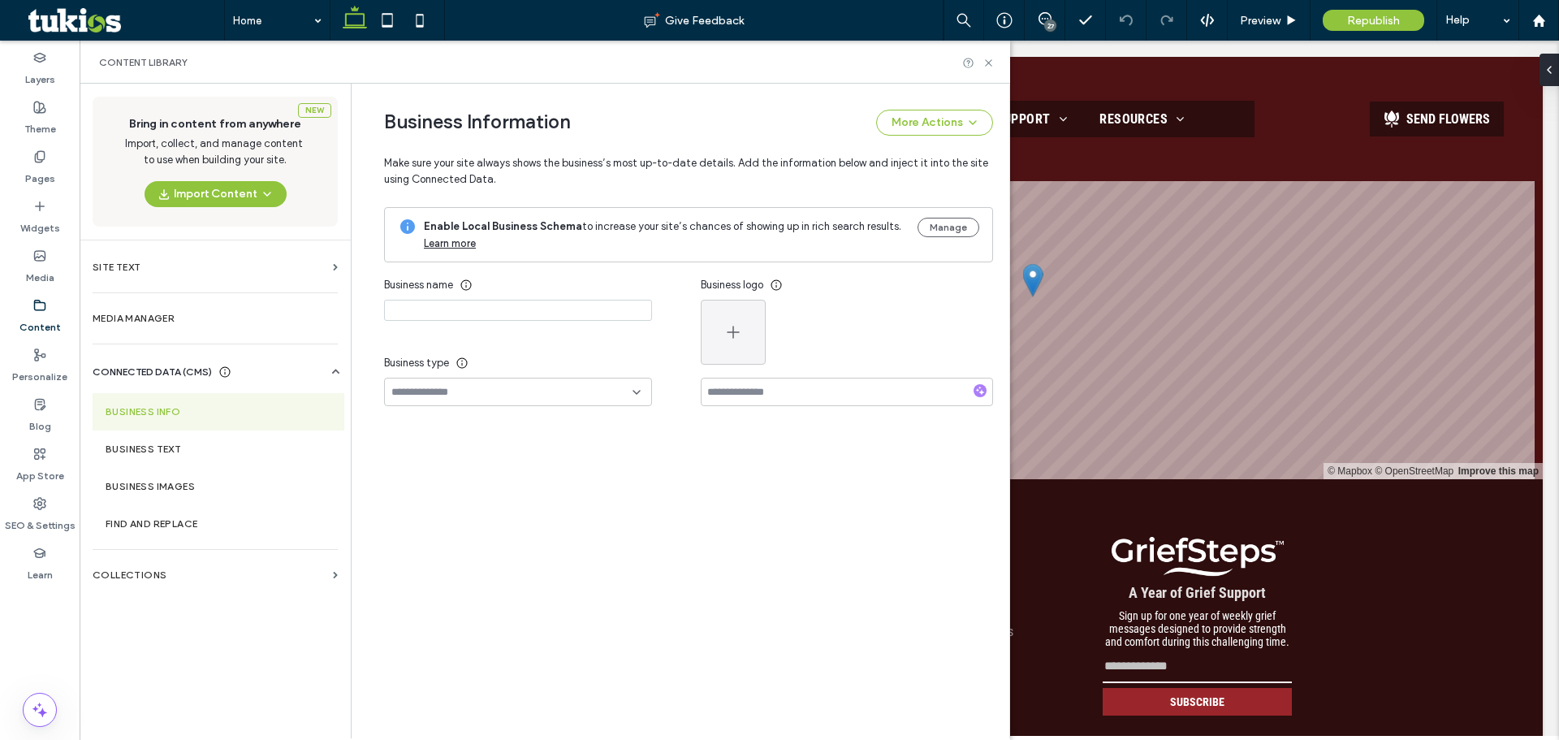
type input "**********"
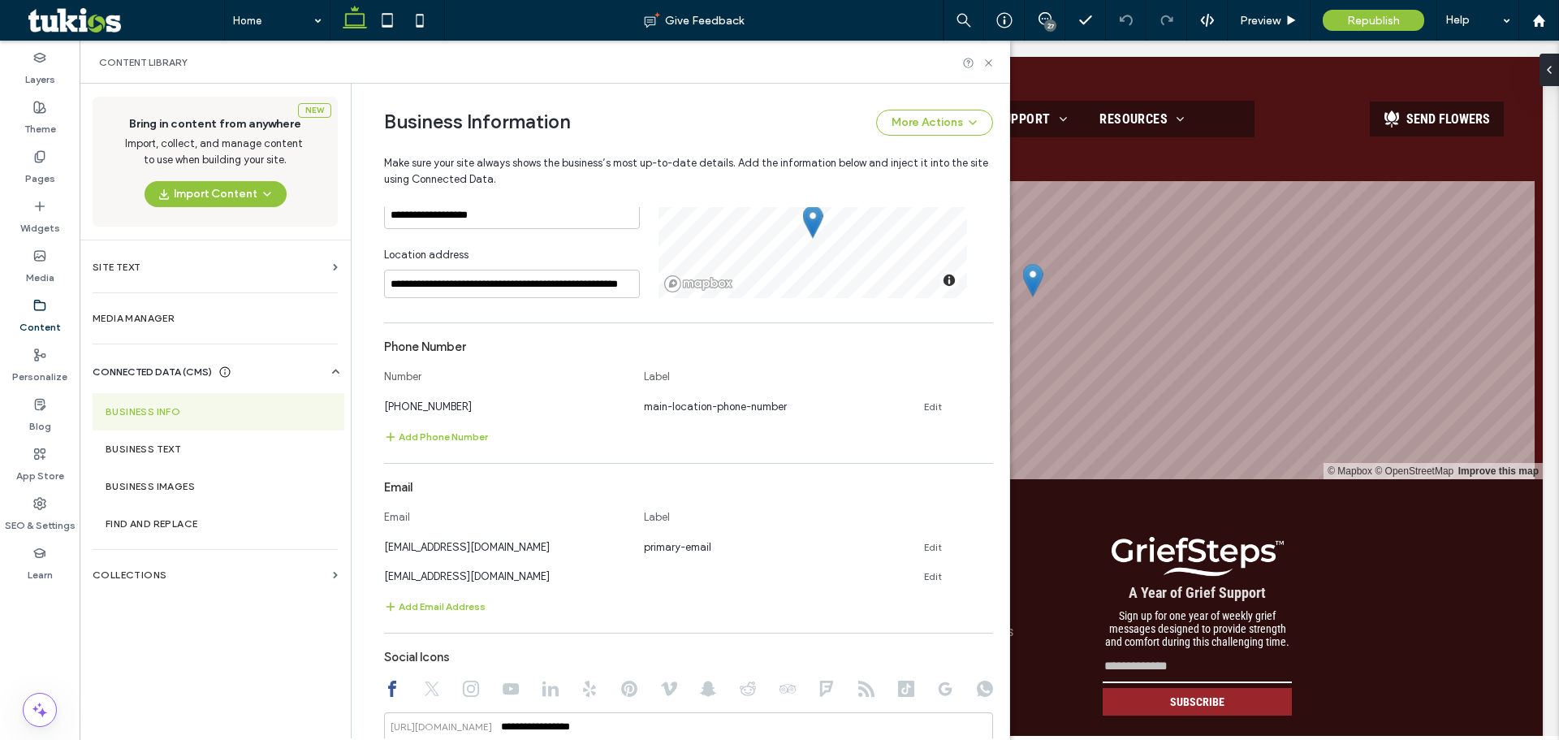
scroll to position [372, 0]
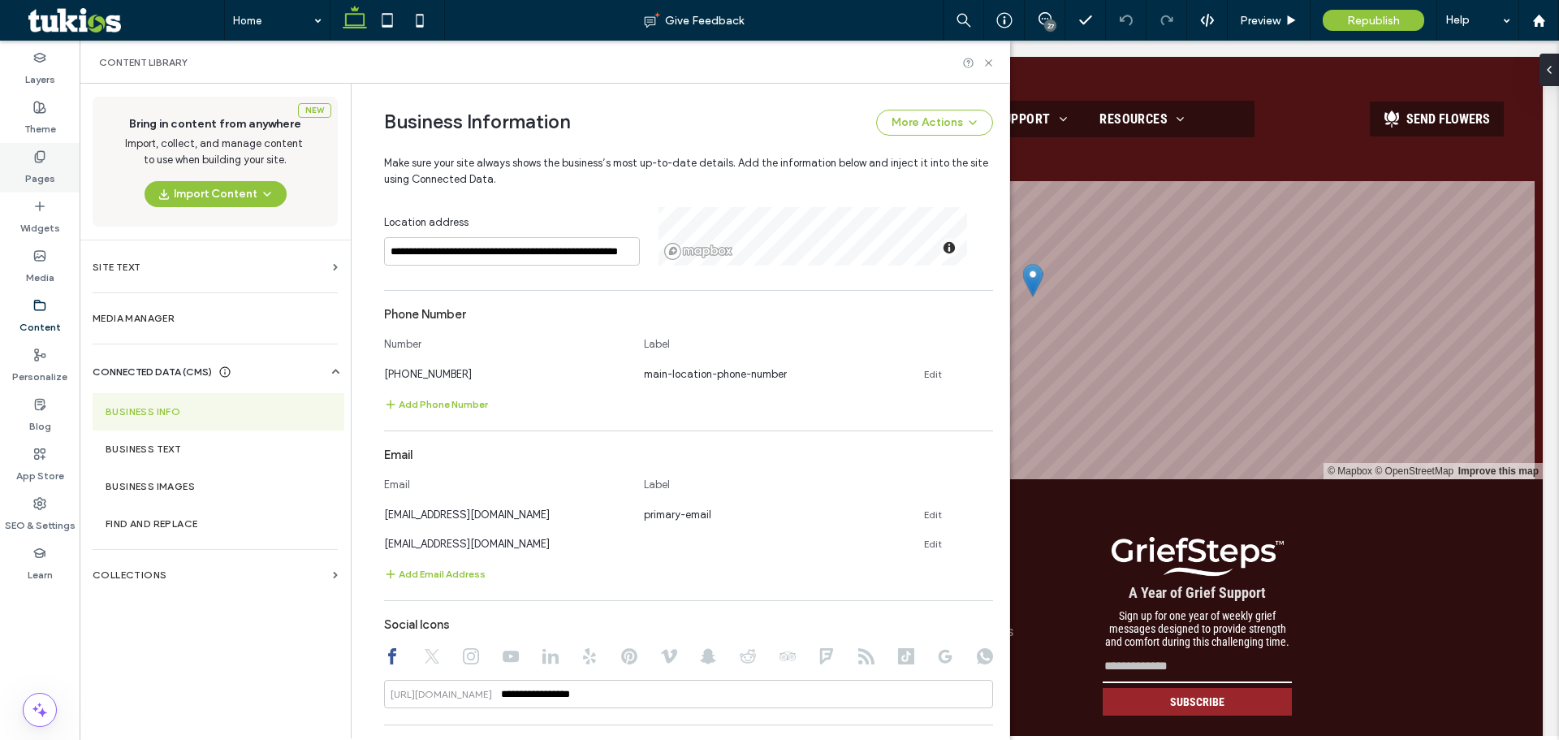
click at [36, 155] on use at bounding box center [39, 156] width 9 height 11
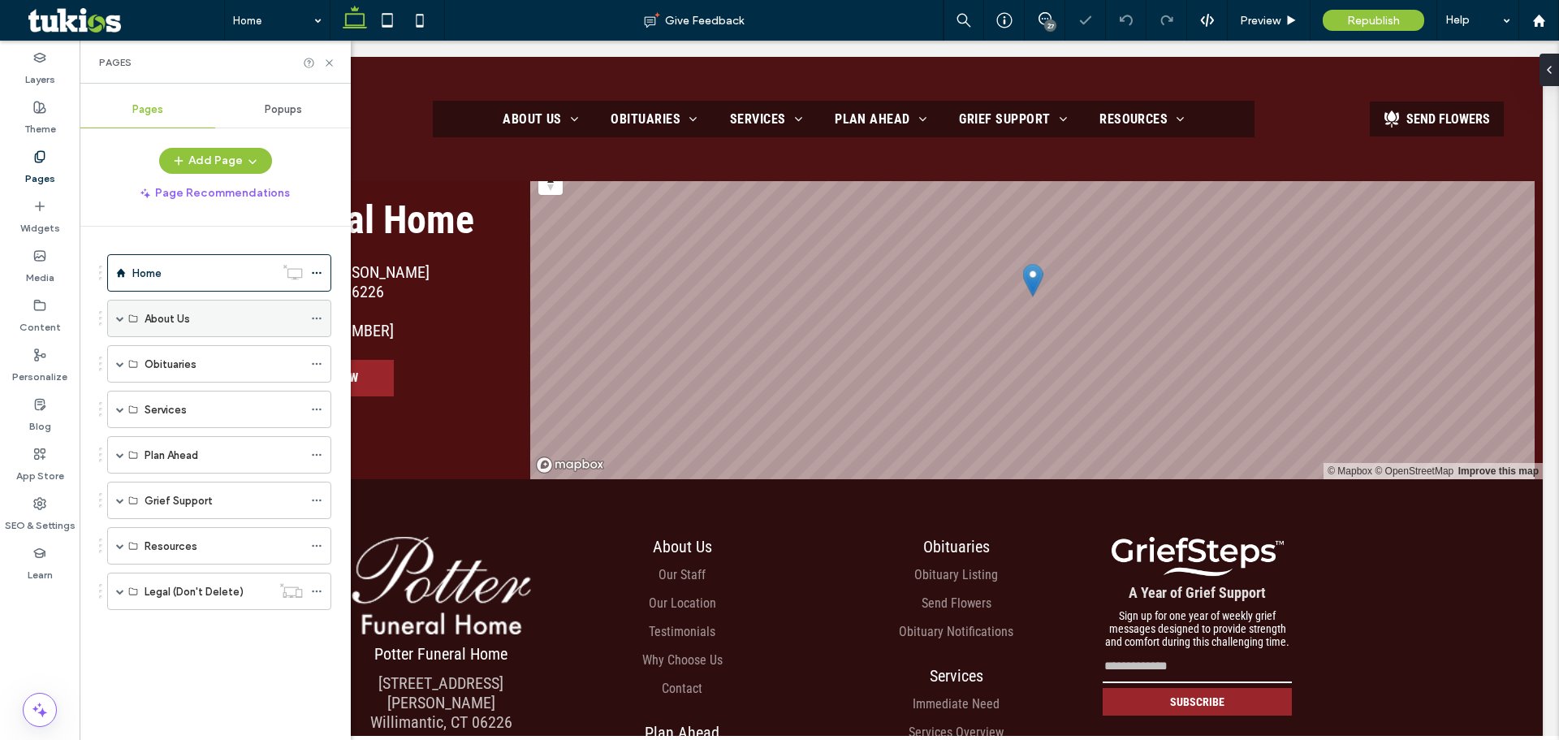
click at [116, 322] on span at bounding box center [120, 318] width 8 height 8
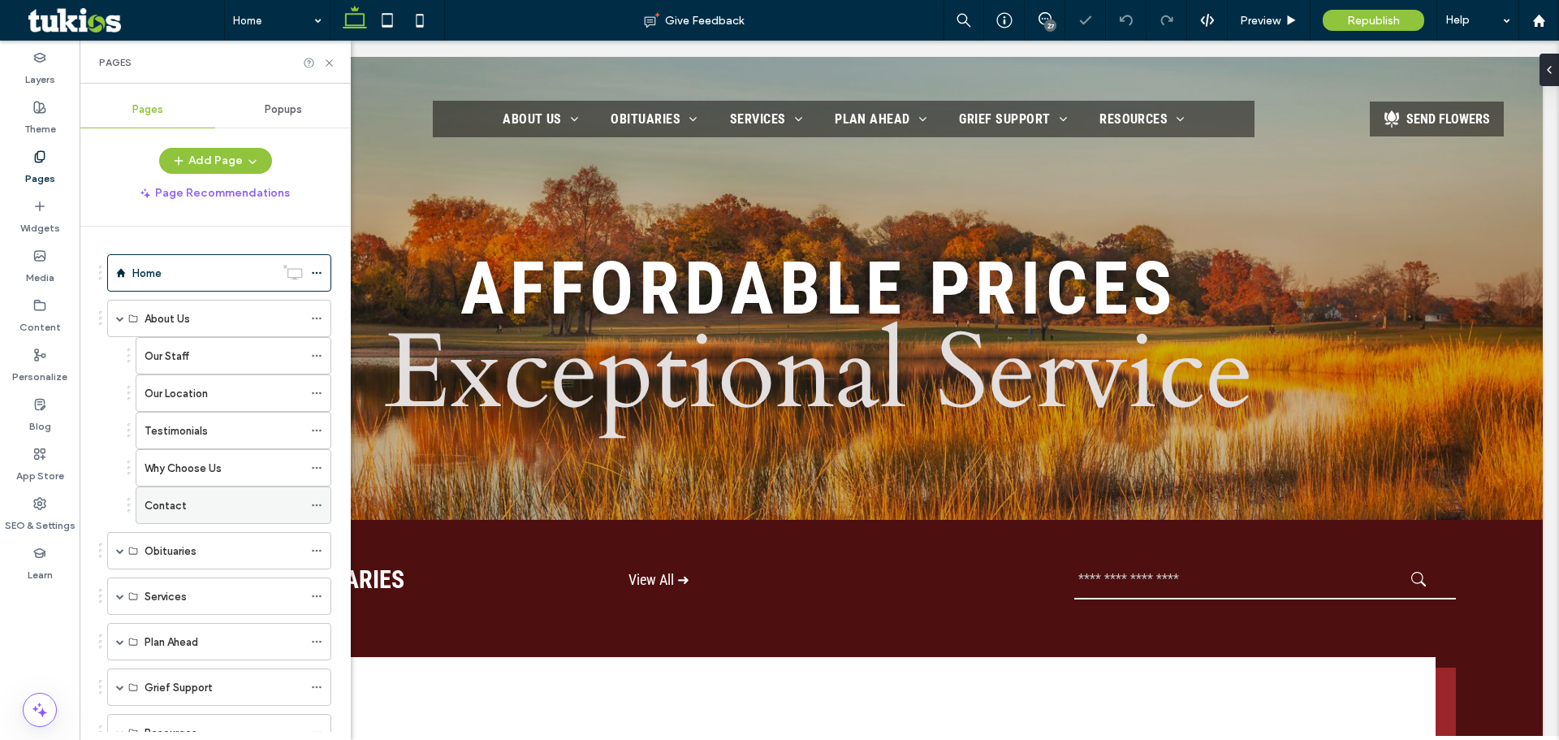
scroll to position [0, 0]
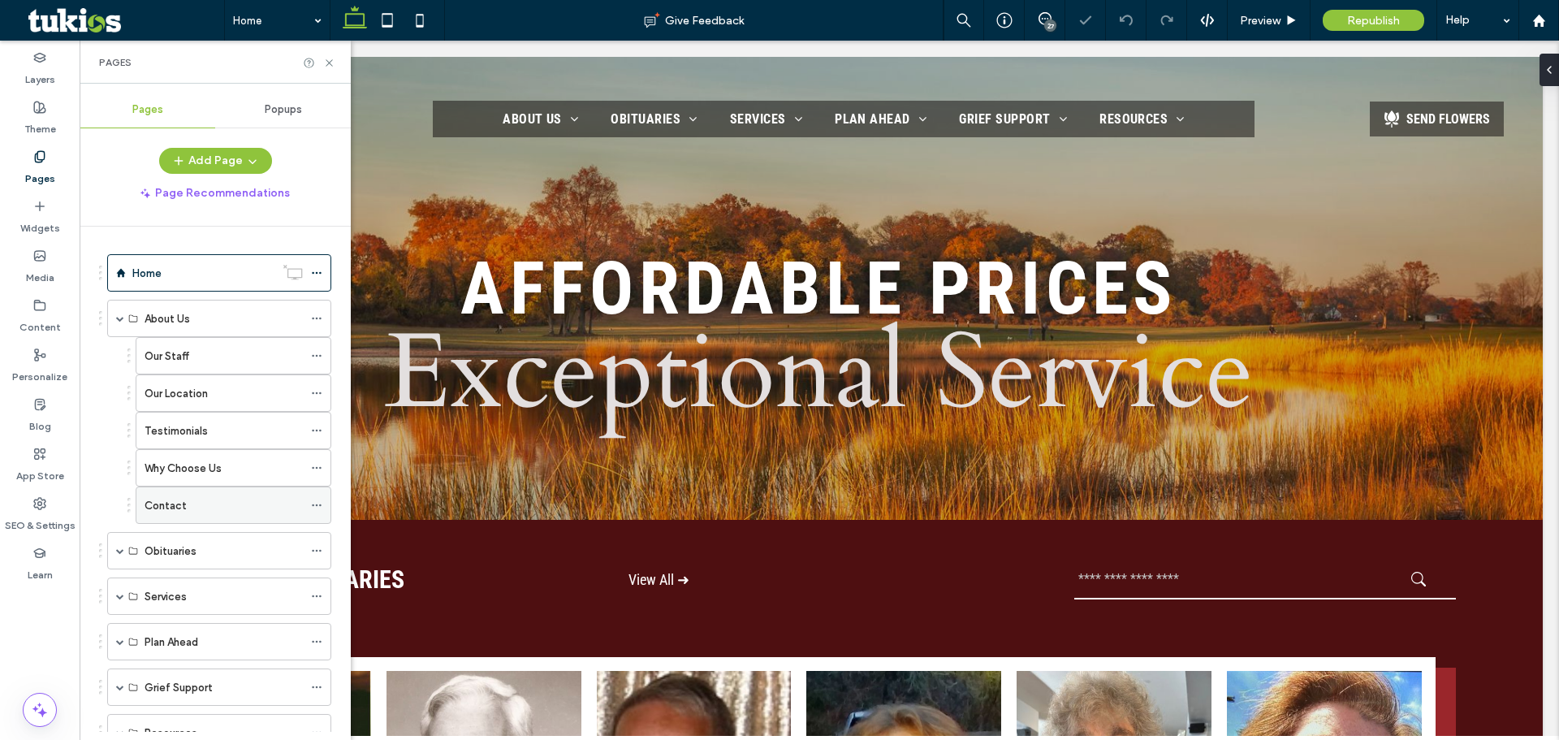
click at [199, 494] on div "Contact" at bounding box center [224, 505] width 158 height 36
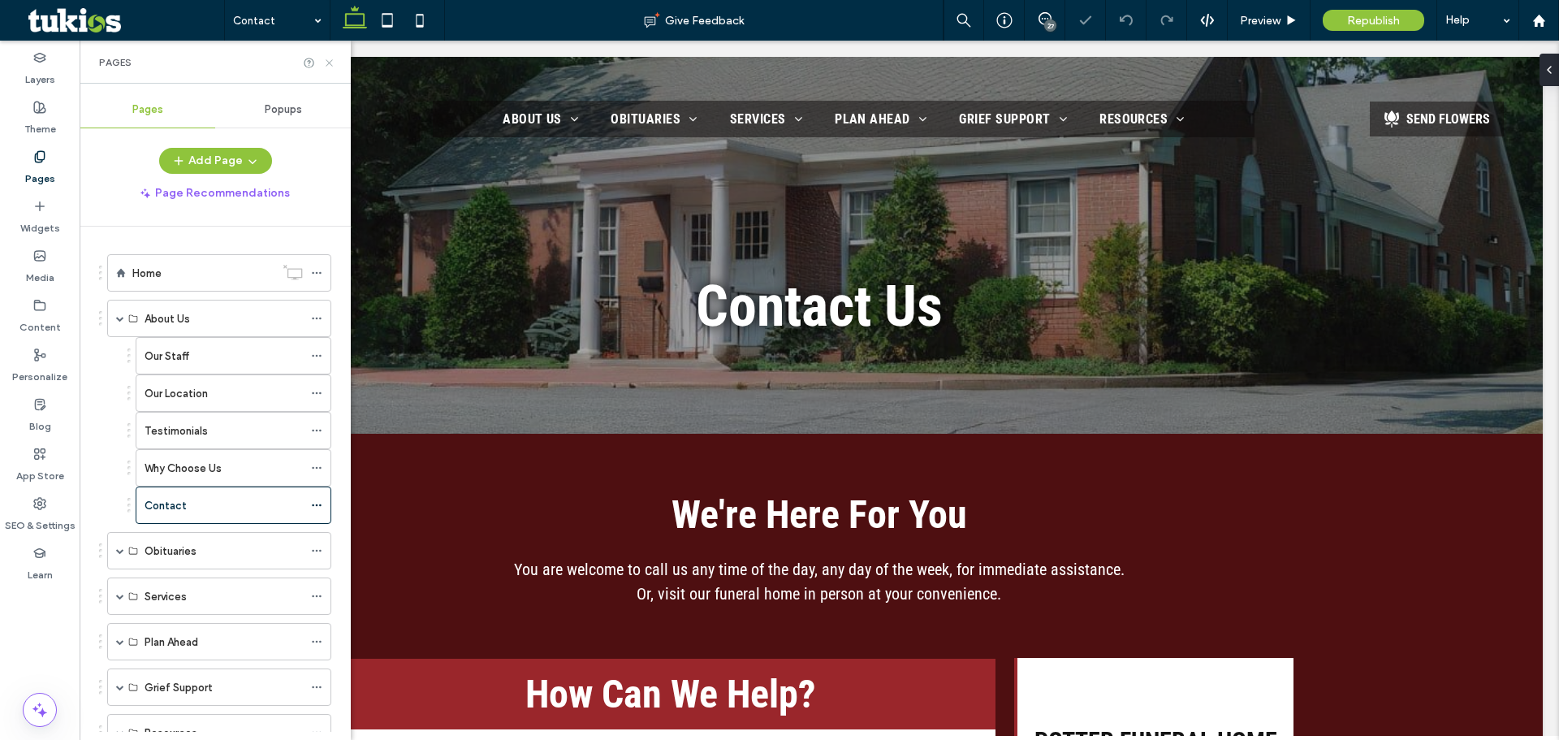
click at [327, 57] on icon at bounding box center [329, 63] width 12 height 12
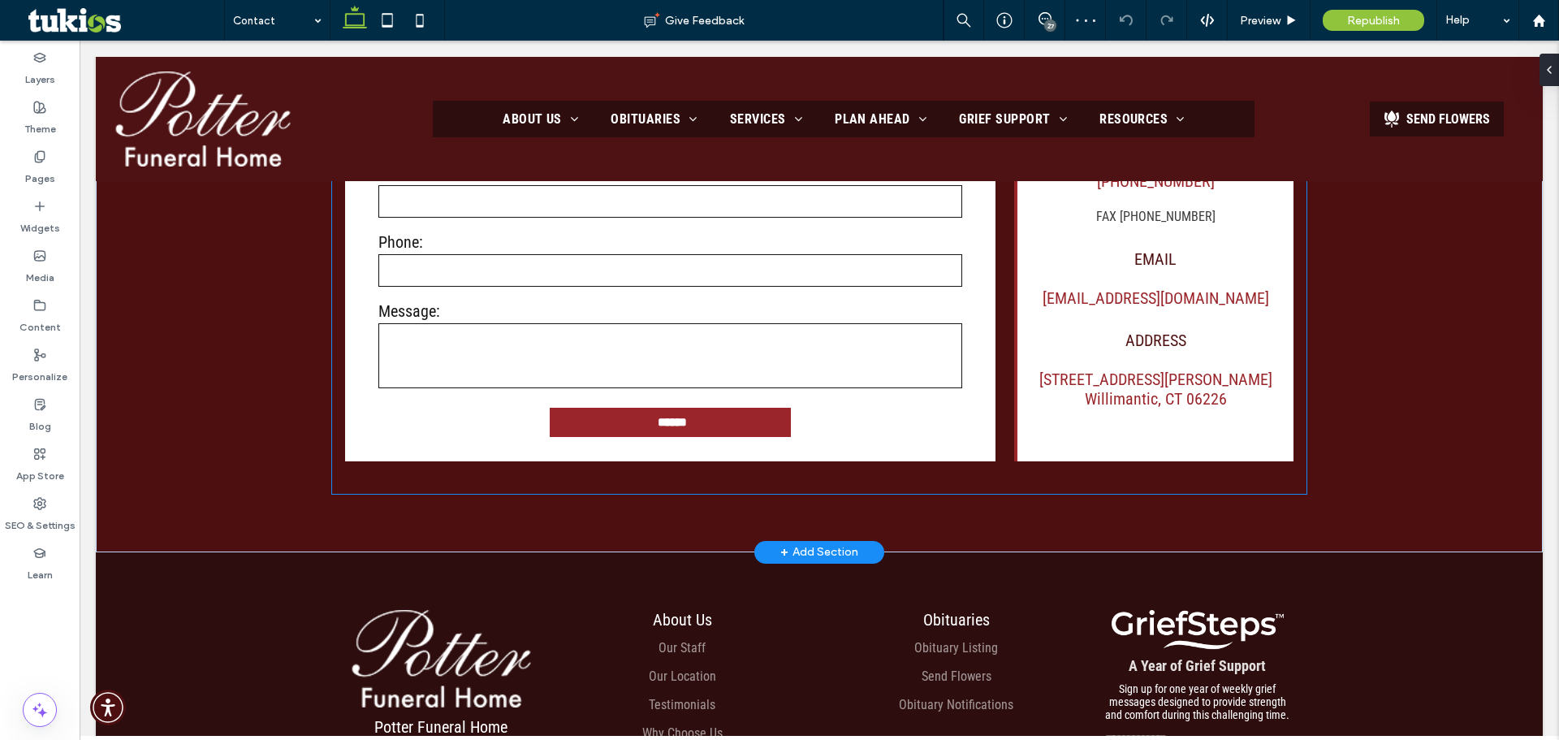
scroll to position [487, 0]
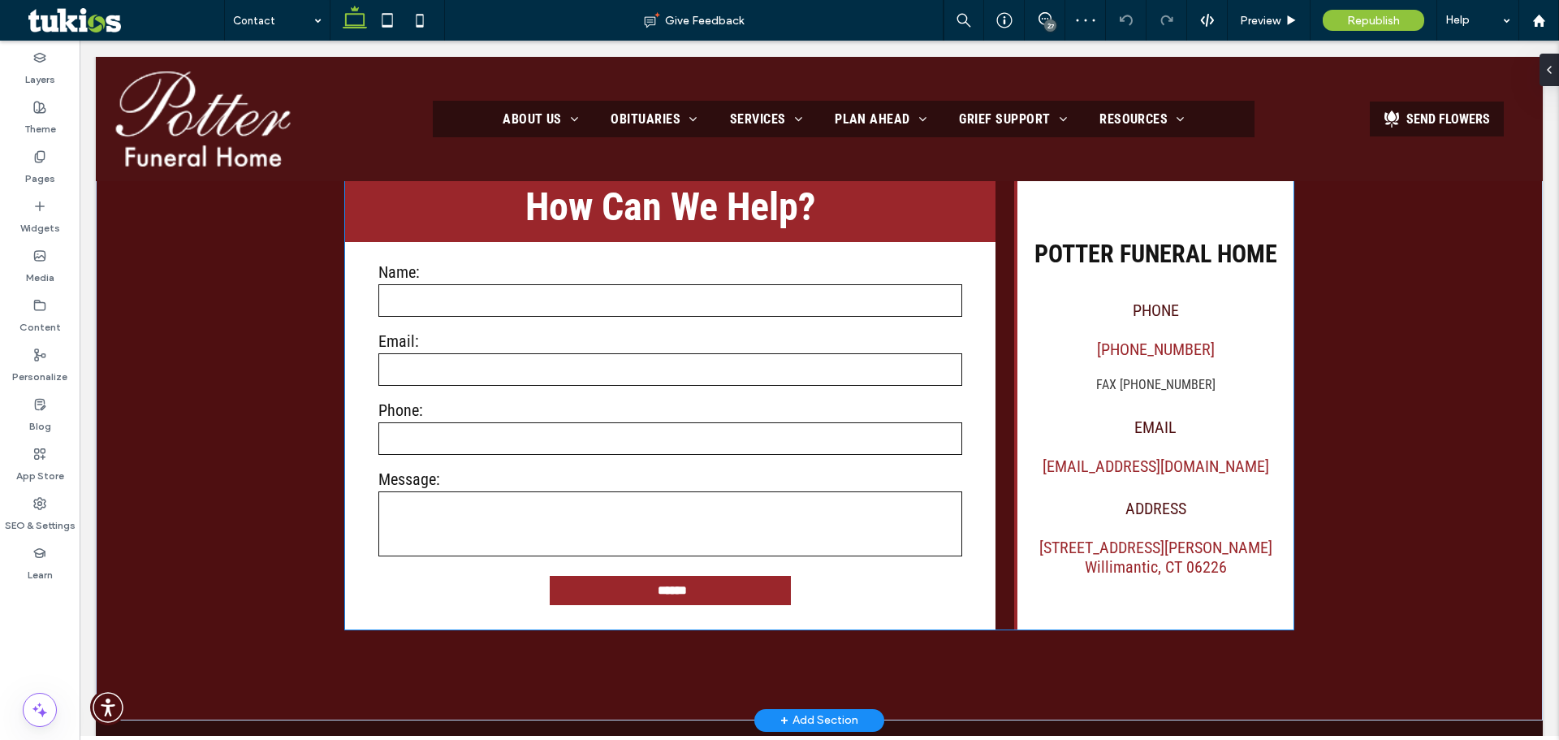
click at [1216, 395] on p "Fax (860) 423-1706" at bounding box center [1156, 384] width 250 height 19
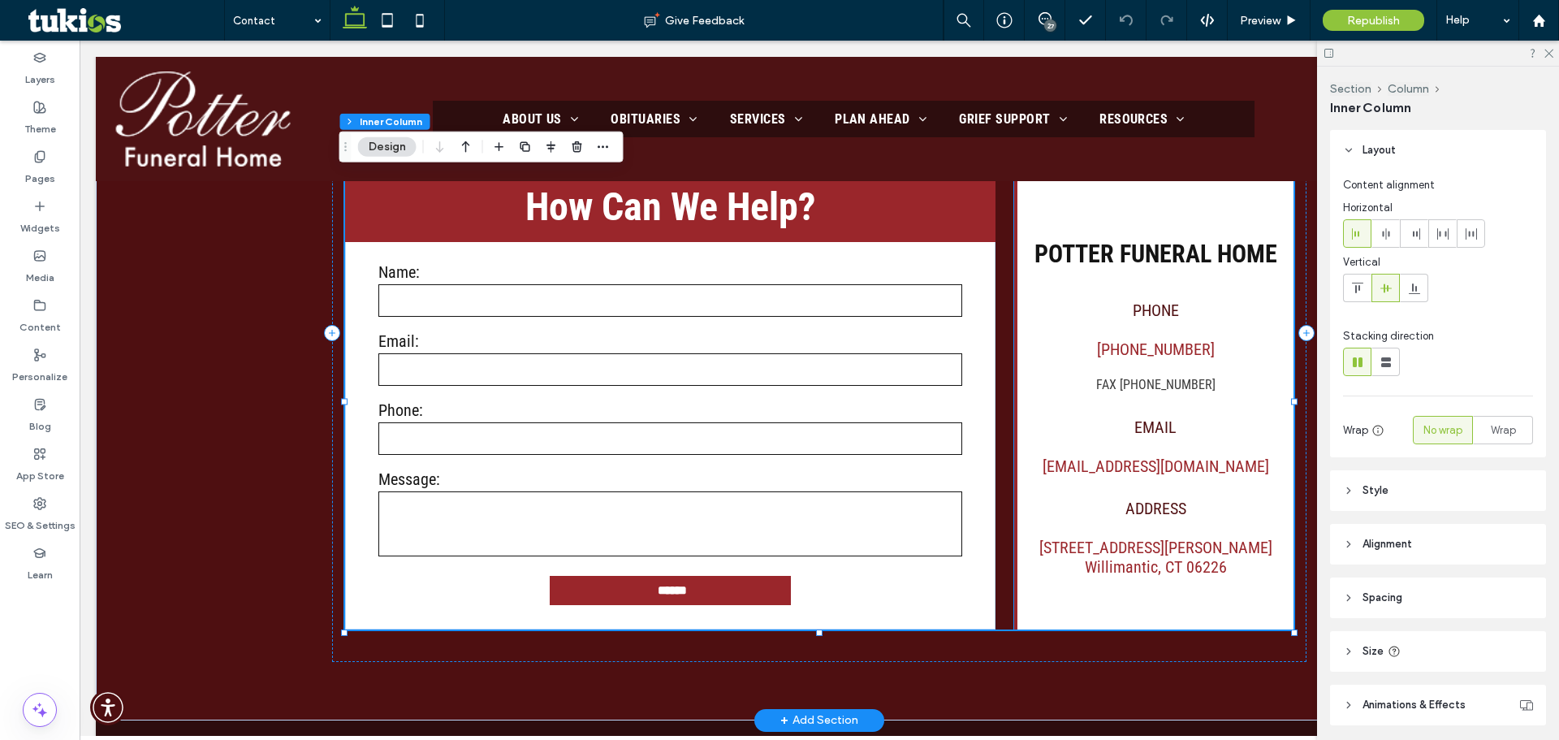
click at [1196, 392] on span "Fax (860) 423-1706" at bounding box center [1155, 384] width 119 height 15
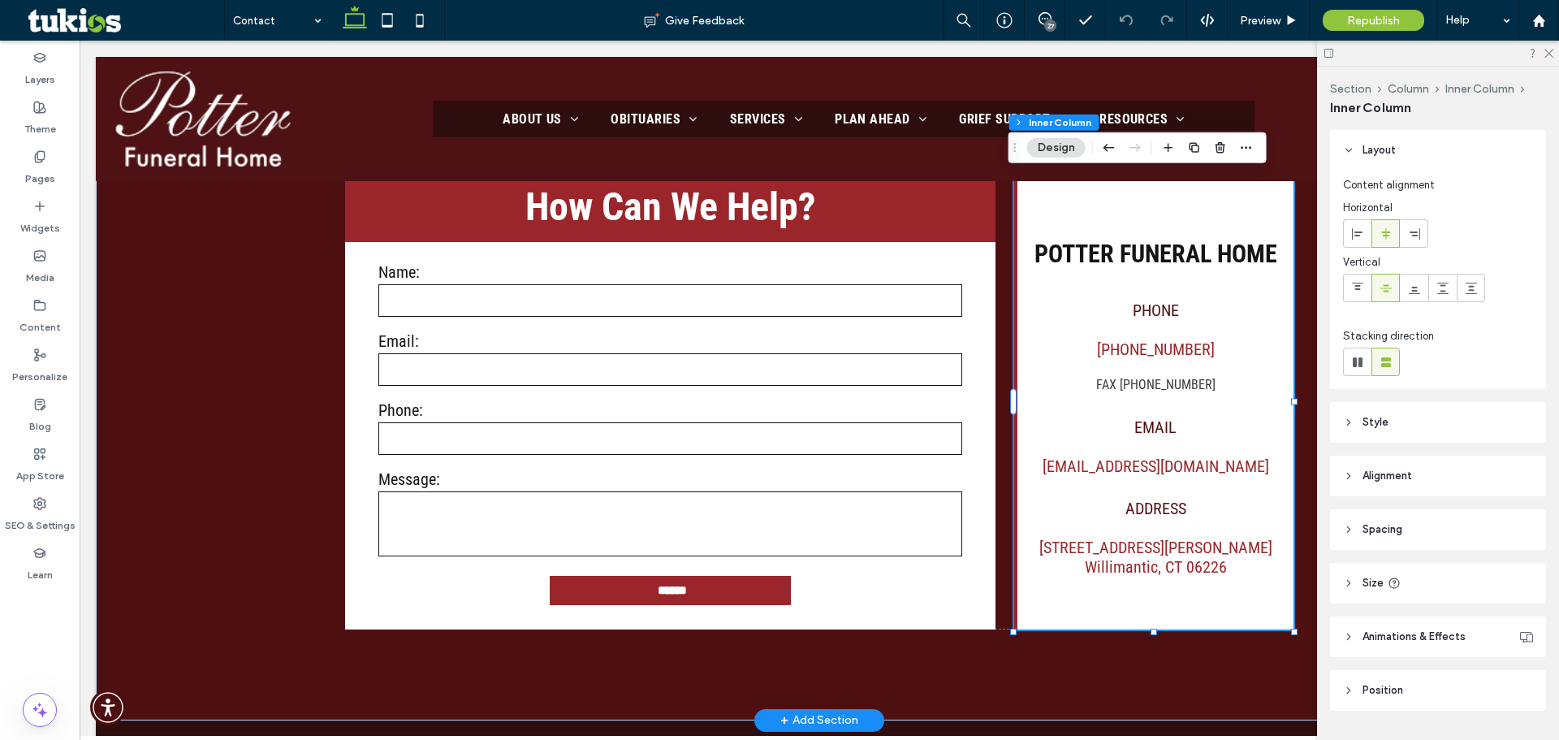
click at [1196, 392] on span "Fax (860) 423-1706" at bounding box center [1155, 384] width 119 height 15
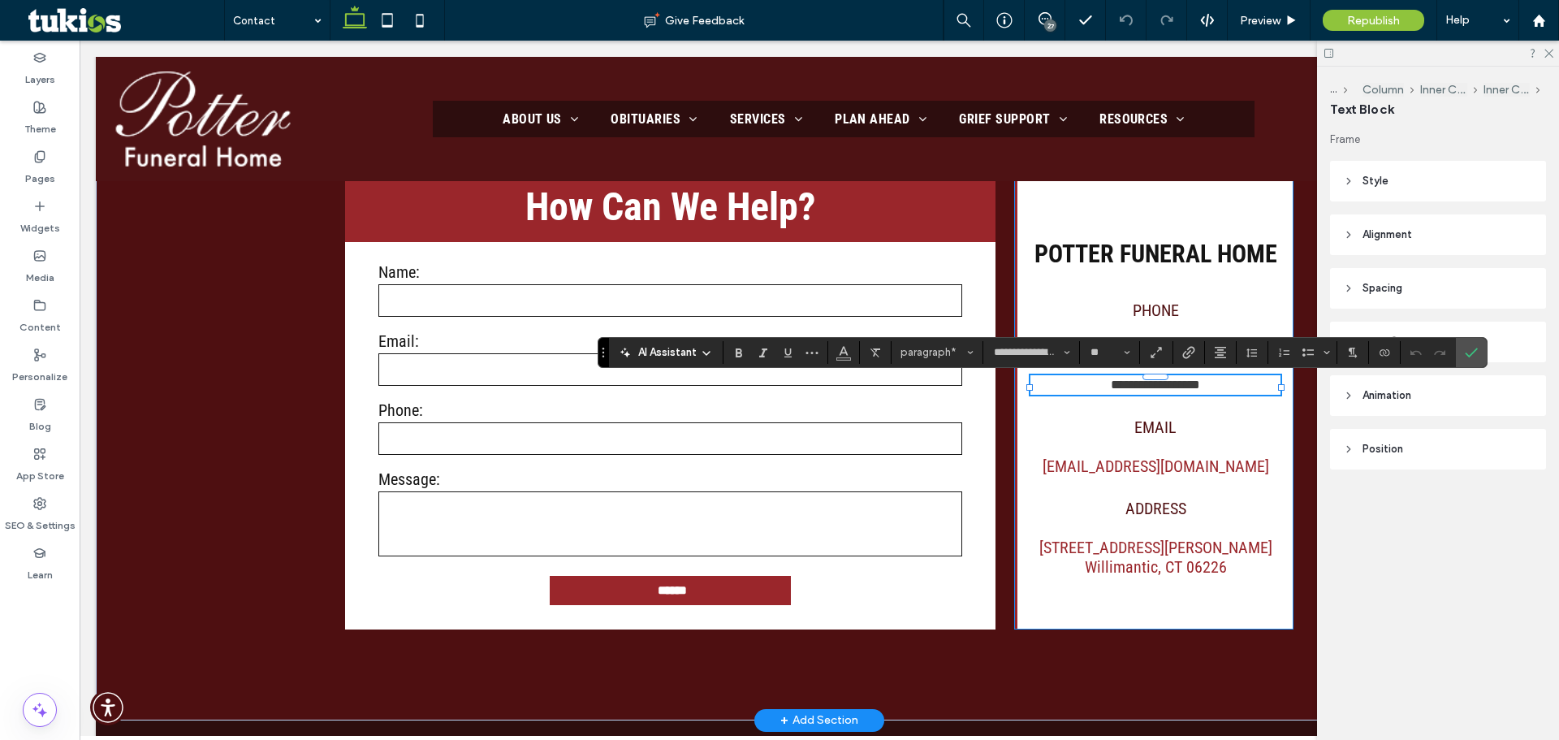
click at [1196, 391] on span "**********" at bounding box center [1155, 384] width 89 height 12
click at [1202, 394] on p "**********" at bounding box center [1156, 384] width 250 height 19
click at [1470, 347] on icon "Confirm" at bounding box center [1471, 352] width 13 height 13
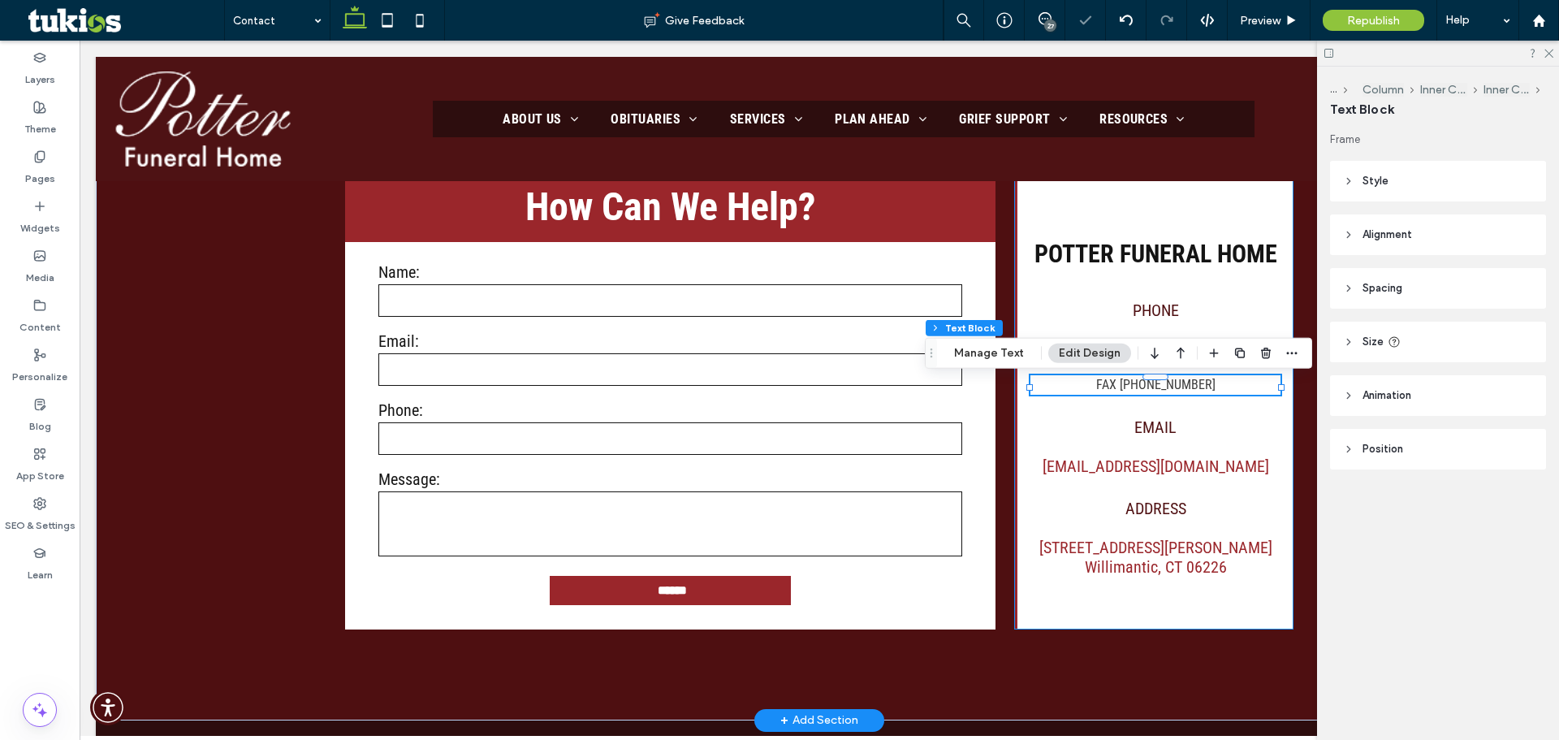
click at [1271, 289] on div "Potter Funeral Home PHONE (860) 423-2211 Fax (860) 423-6737 EMAIL info@potterfu…" at bounding box center [1153, 400] width 279 height 459
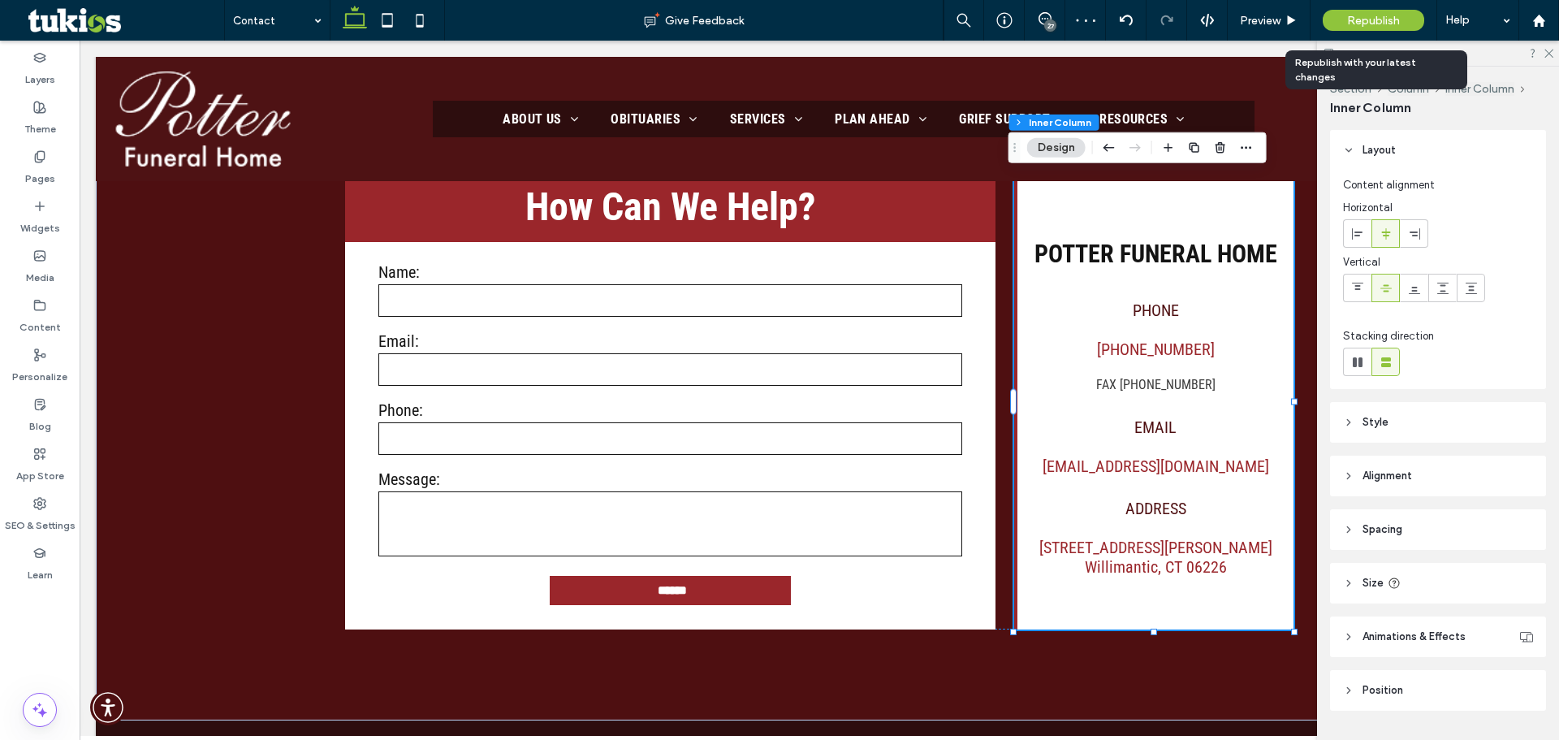
click at [1368, 16] on span "Republish" at bounding box center [1373, 21] width 53 height 14
